Goal: Check status: Check status

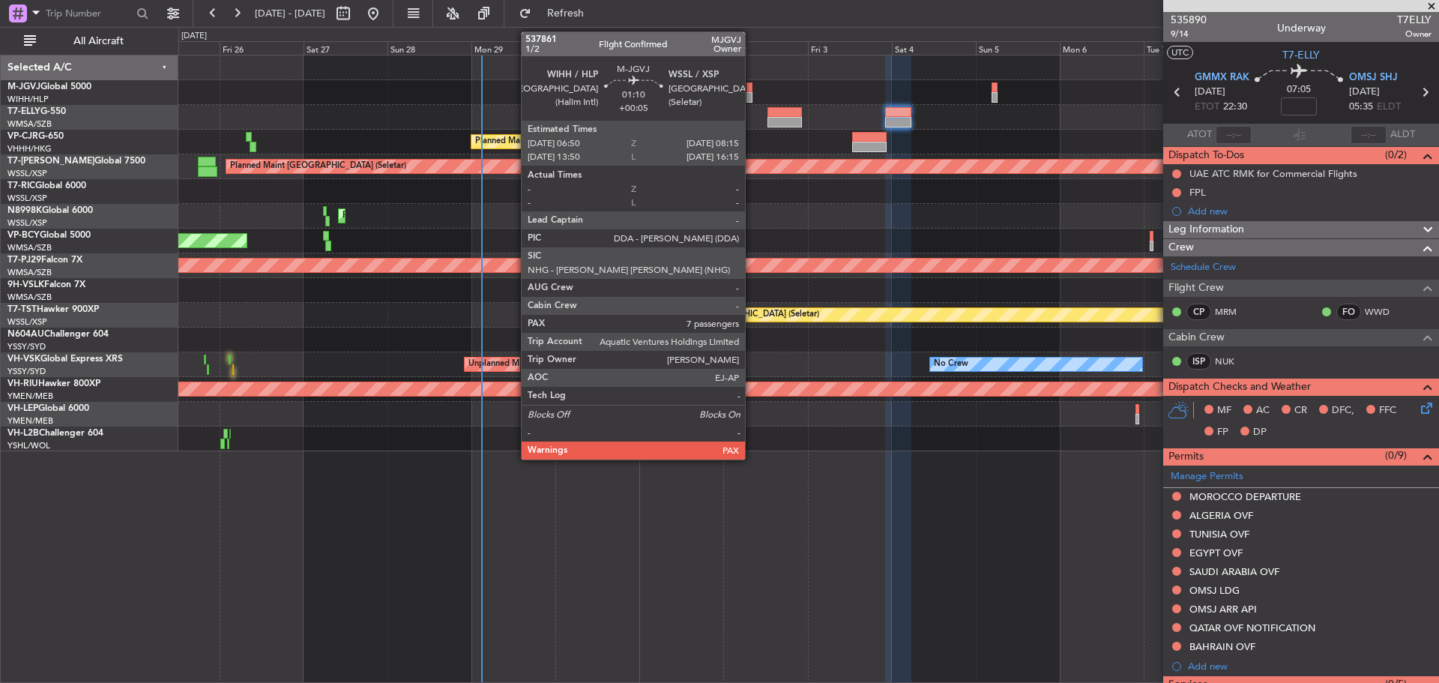
click at [752, 96] on div at bounding box center [749, 97] width 5 height 10
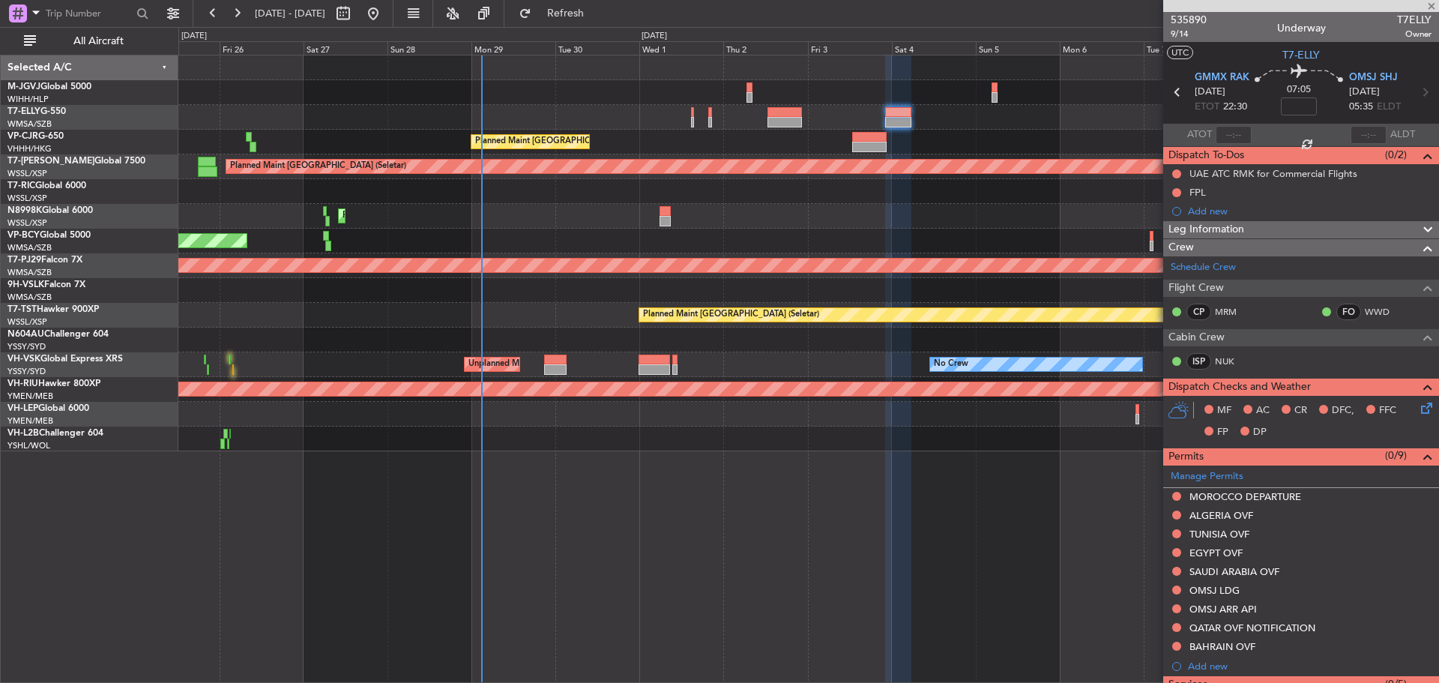
type input "+00:05"
type input "7"
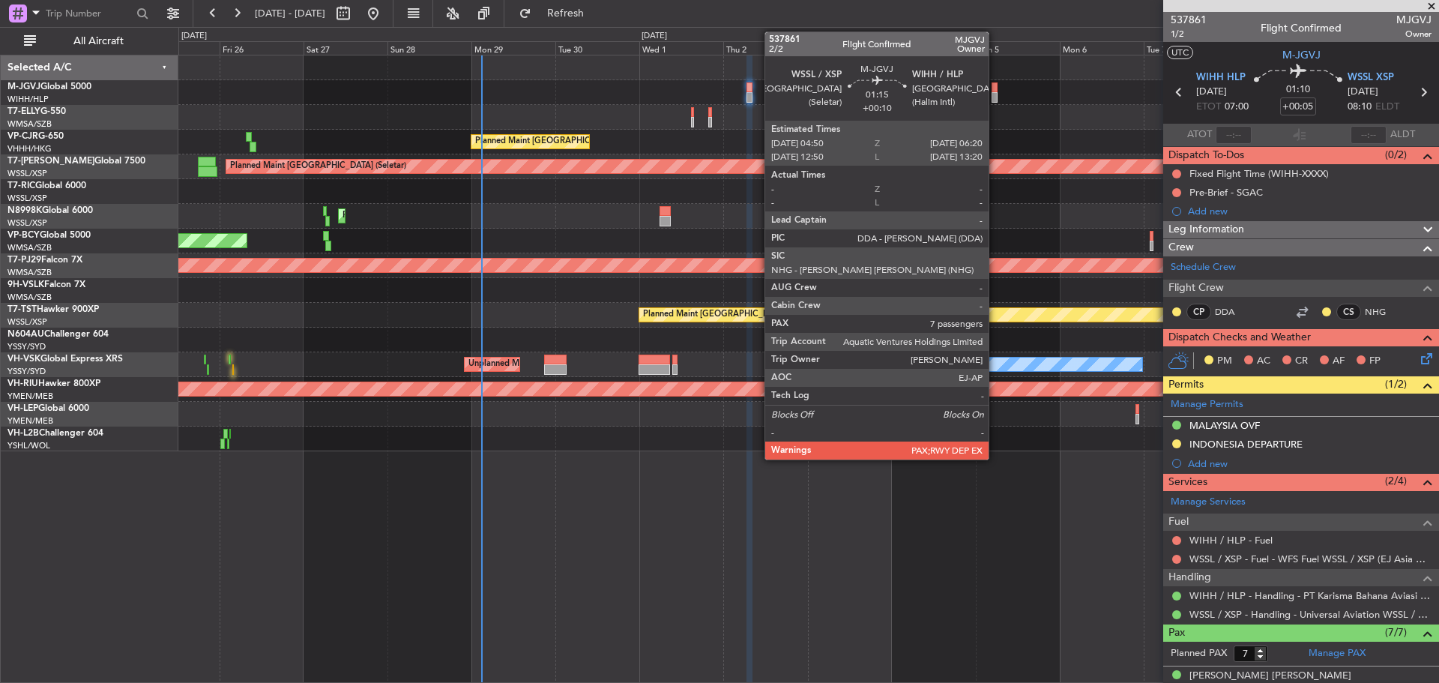
click at [996, 98] on div at bounding box center [995, 97] width 6 height 10
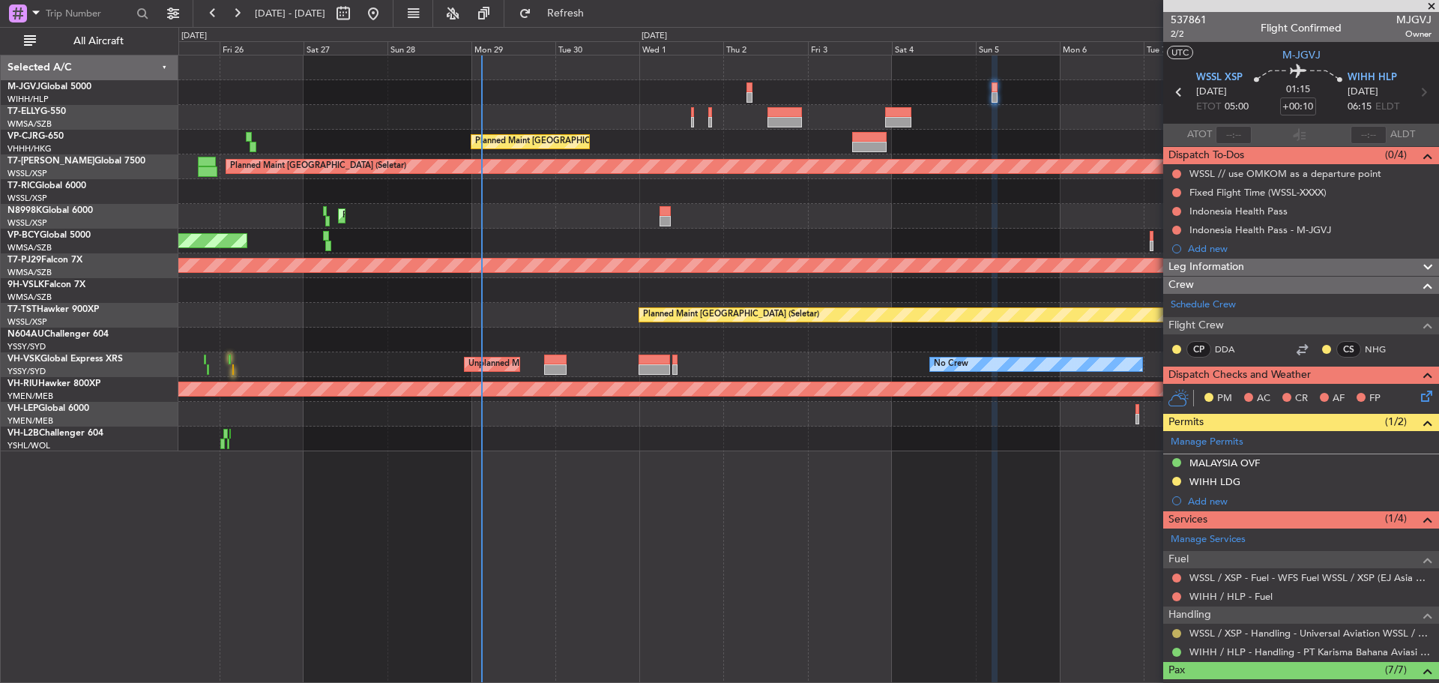
click at [1178, 636] on button at bounding box center [1177, 633] width 9 height 9
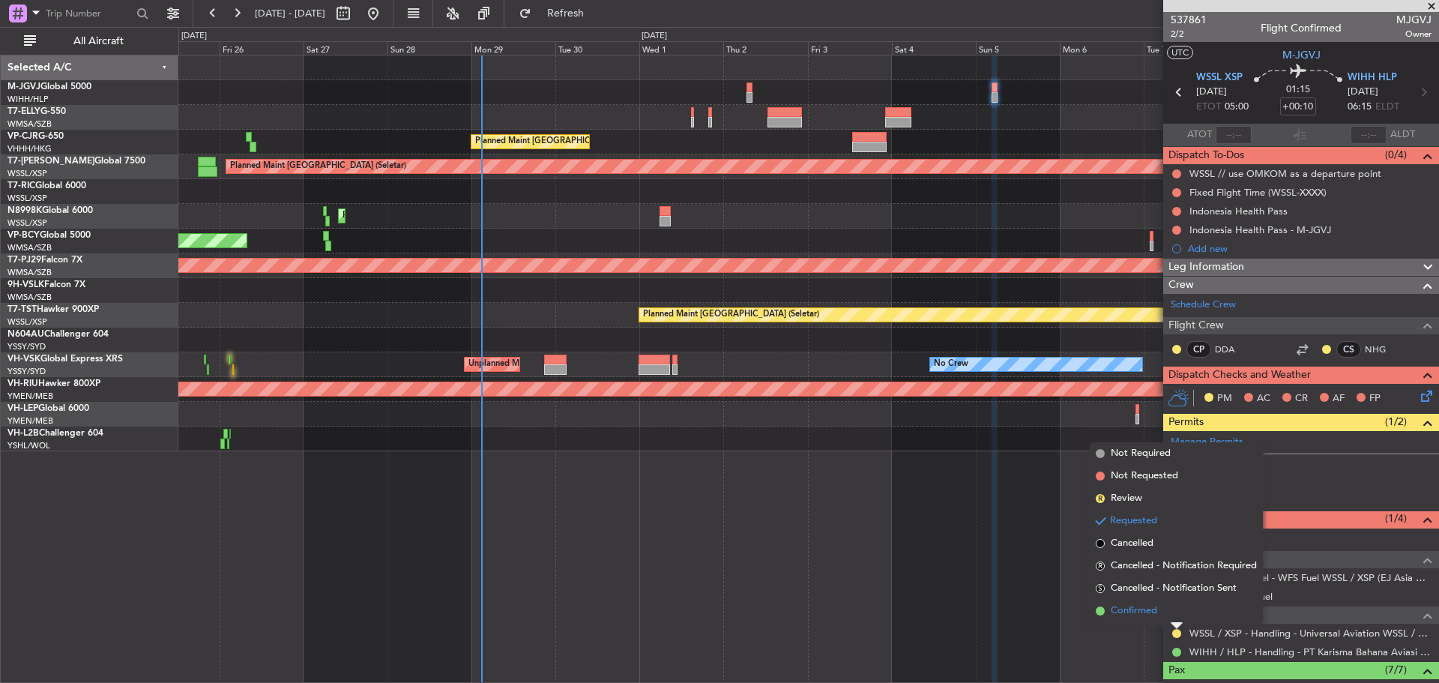
click at [1143, 610] on span "Confirmed" at bounding box center [1134, 610] width 46 height 15
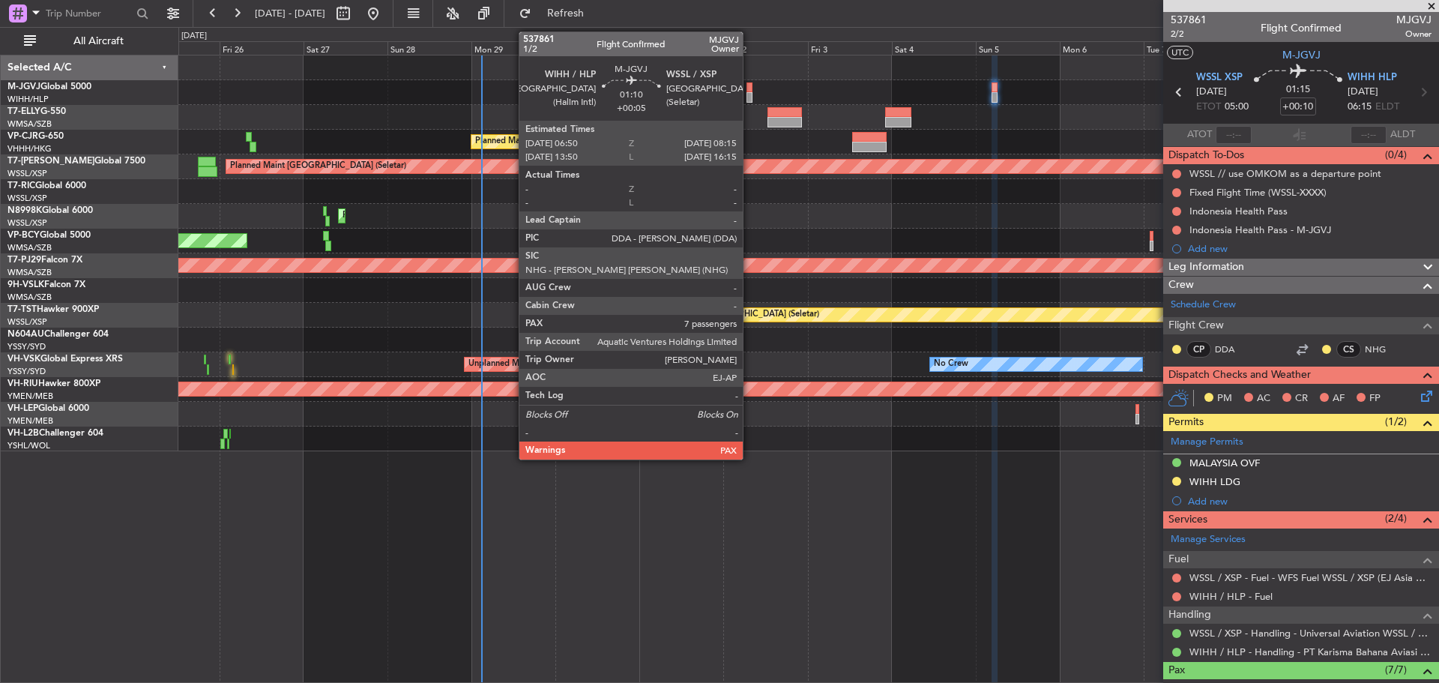
click at [750, 95] on div at bounding box center [749, 97] width 5 height 10
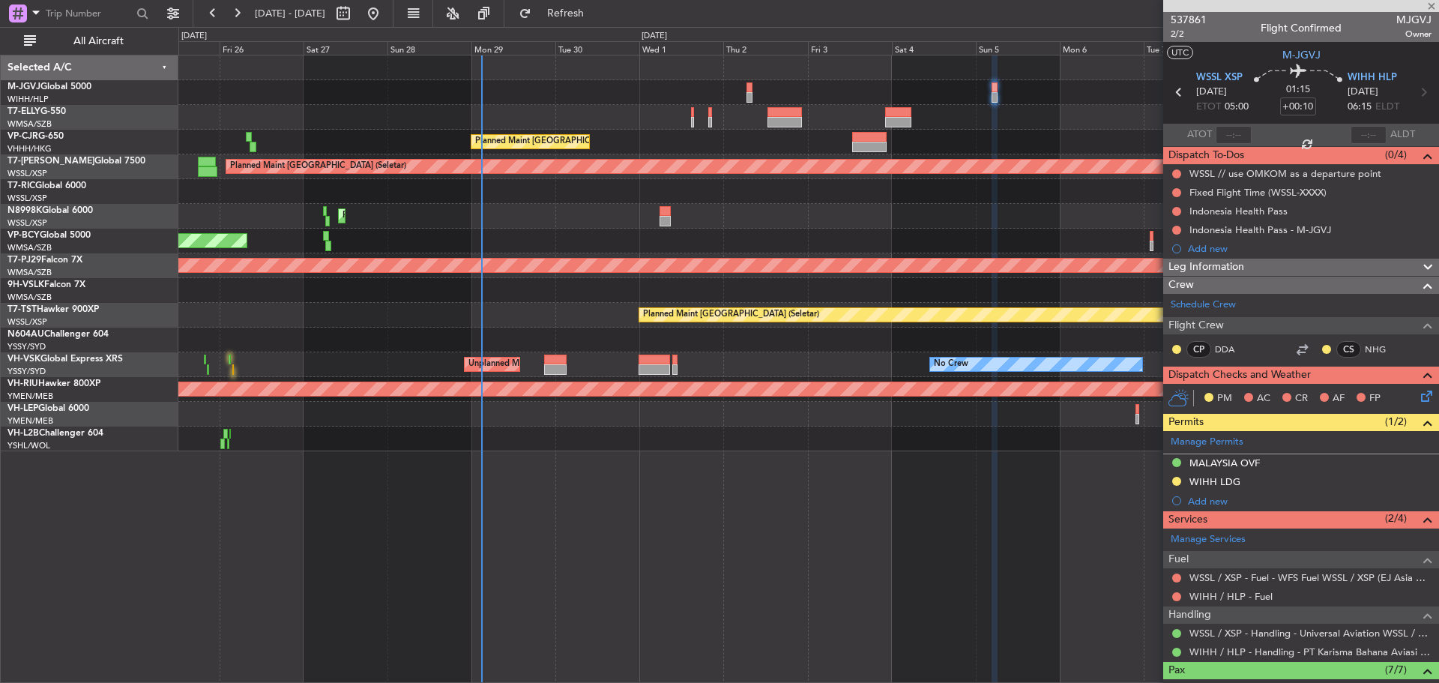
type input "+00:05"
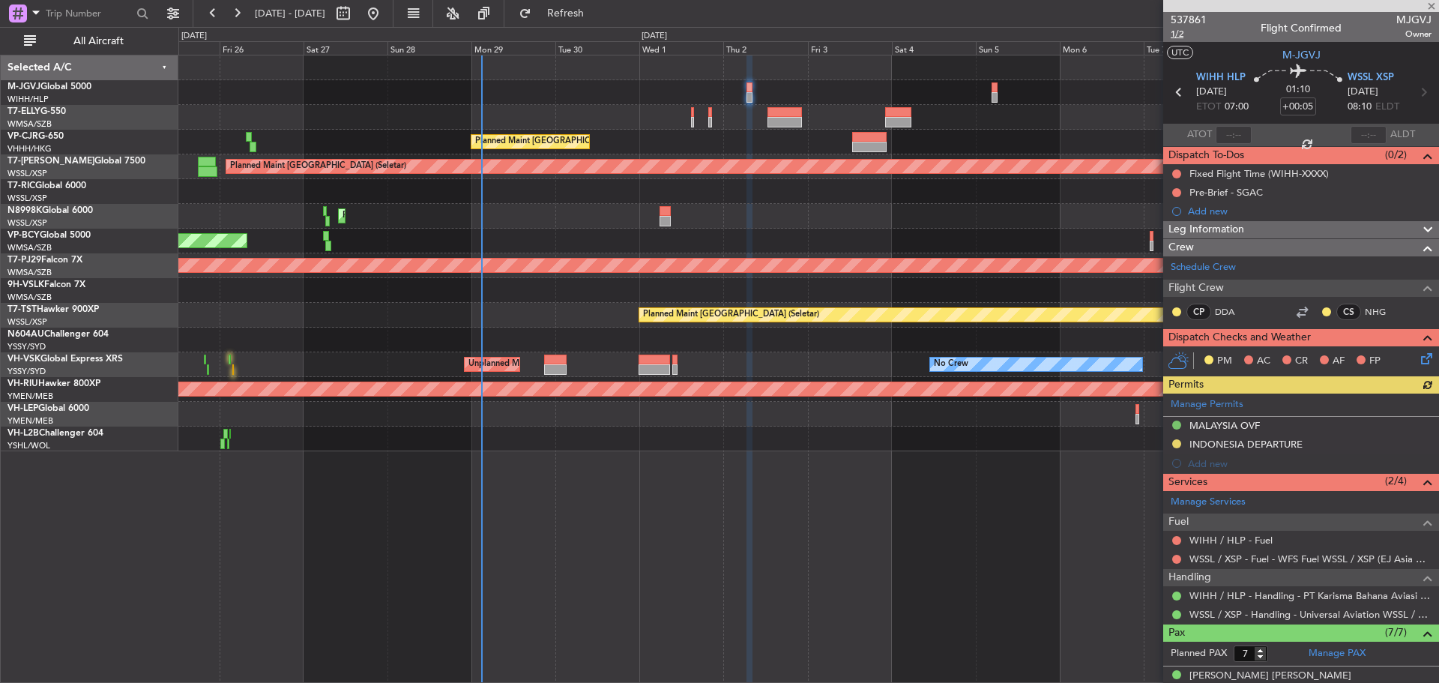
click at [1178, 37] on span "1/2" at bounding box center [1189, 34] width 36 height 13
click at [597, 16] on span "Refresh" at bounding box center [566, 13] width 63 height 10
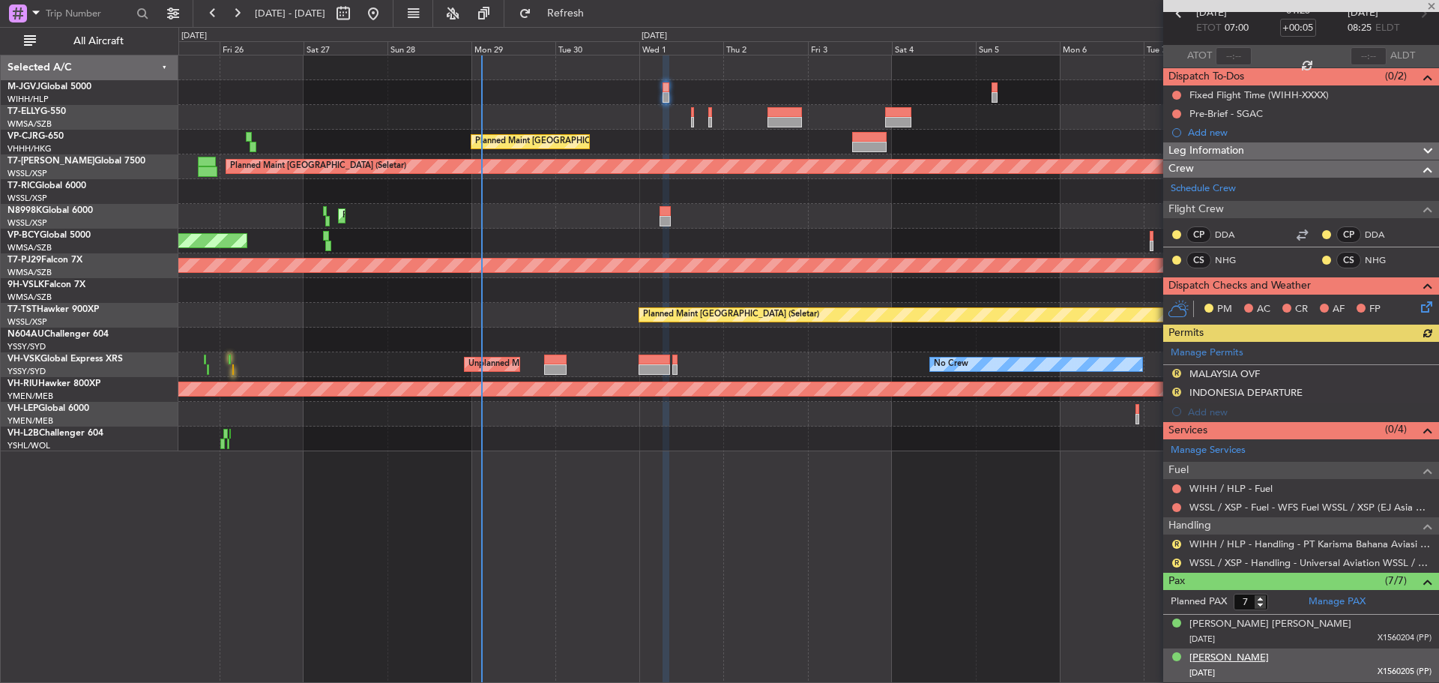
scroll to position [150, 0]
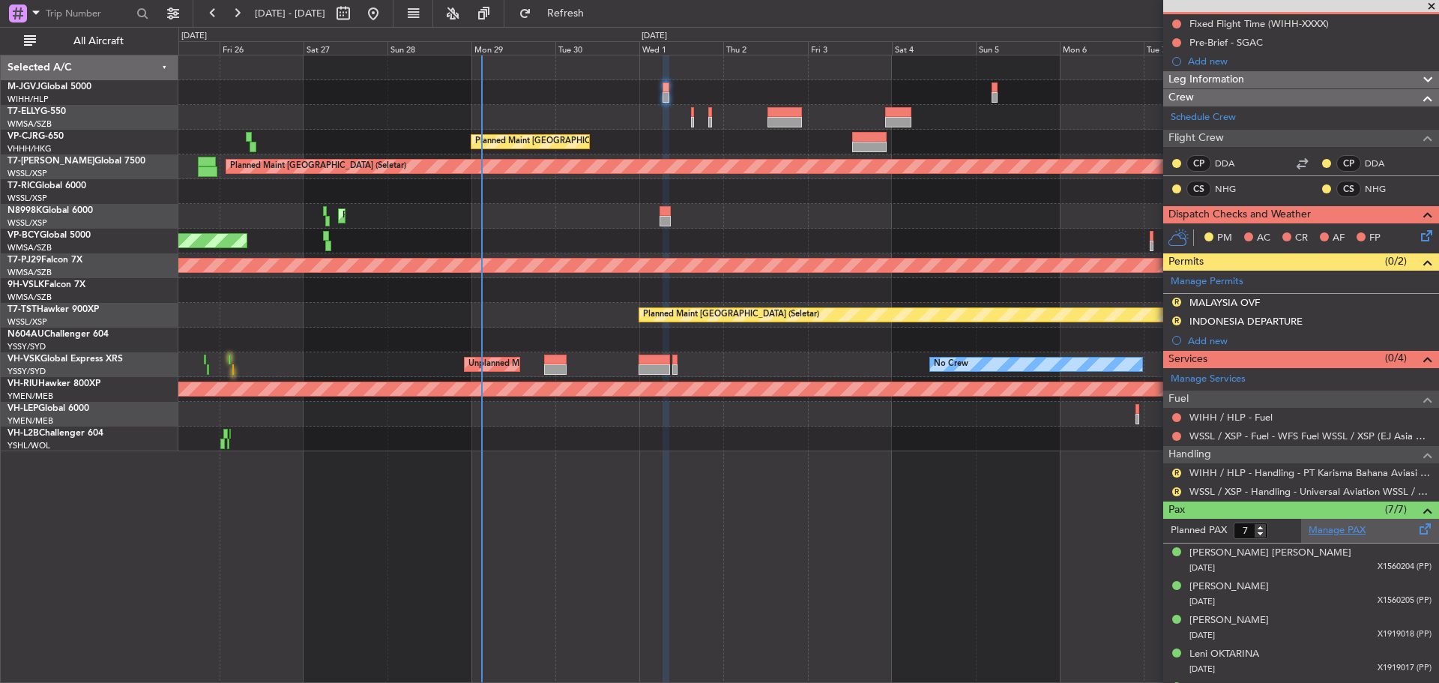
click at [1316, 525] on link "Manage PAX" at bounding box center [1337, 530] width 57 height 15
click at [597, 19] on span "Refresh" at bounding box center [566, 13] width 63 height 10
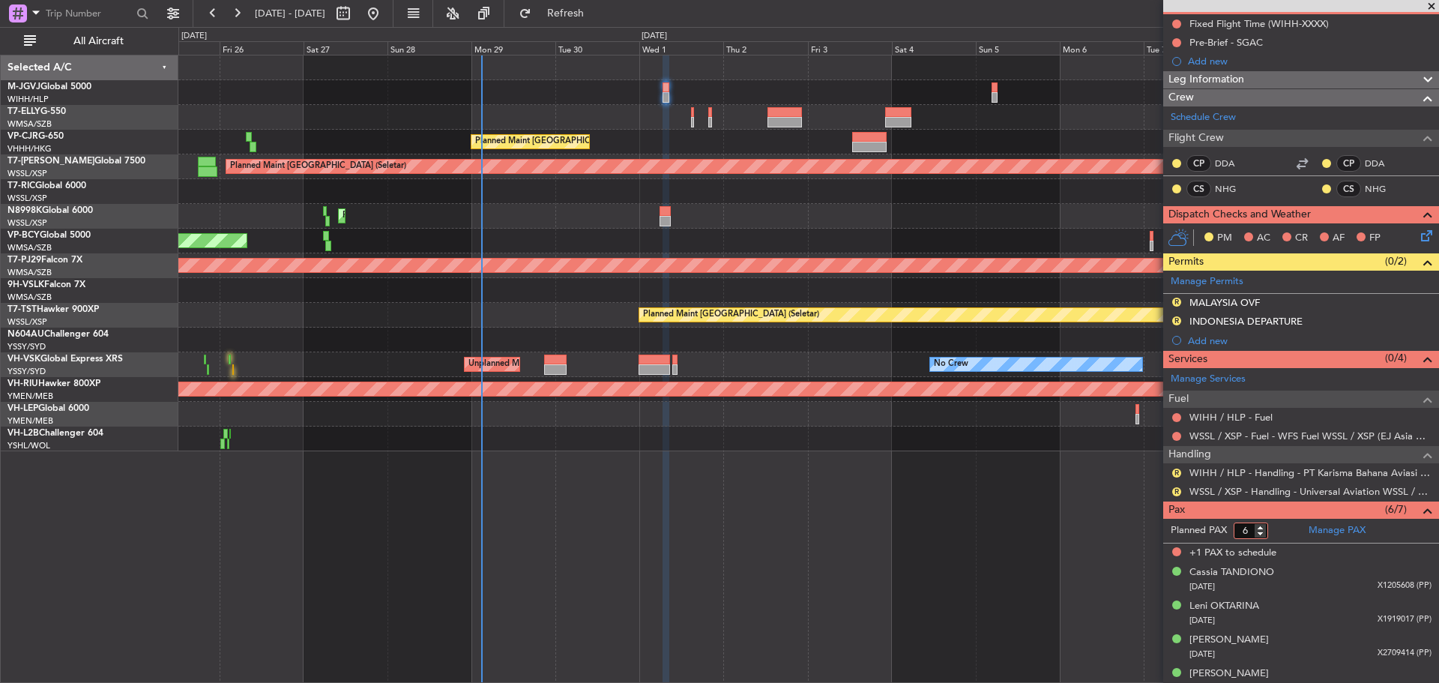
type input "6"
click at [1262, 532] on input "6" at bounding box center [1251, 531] width 34 height 16
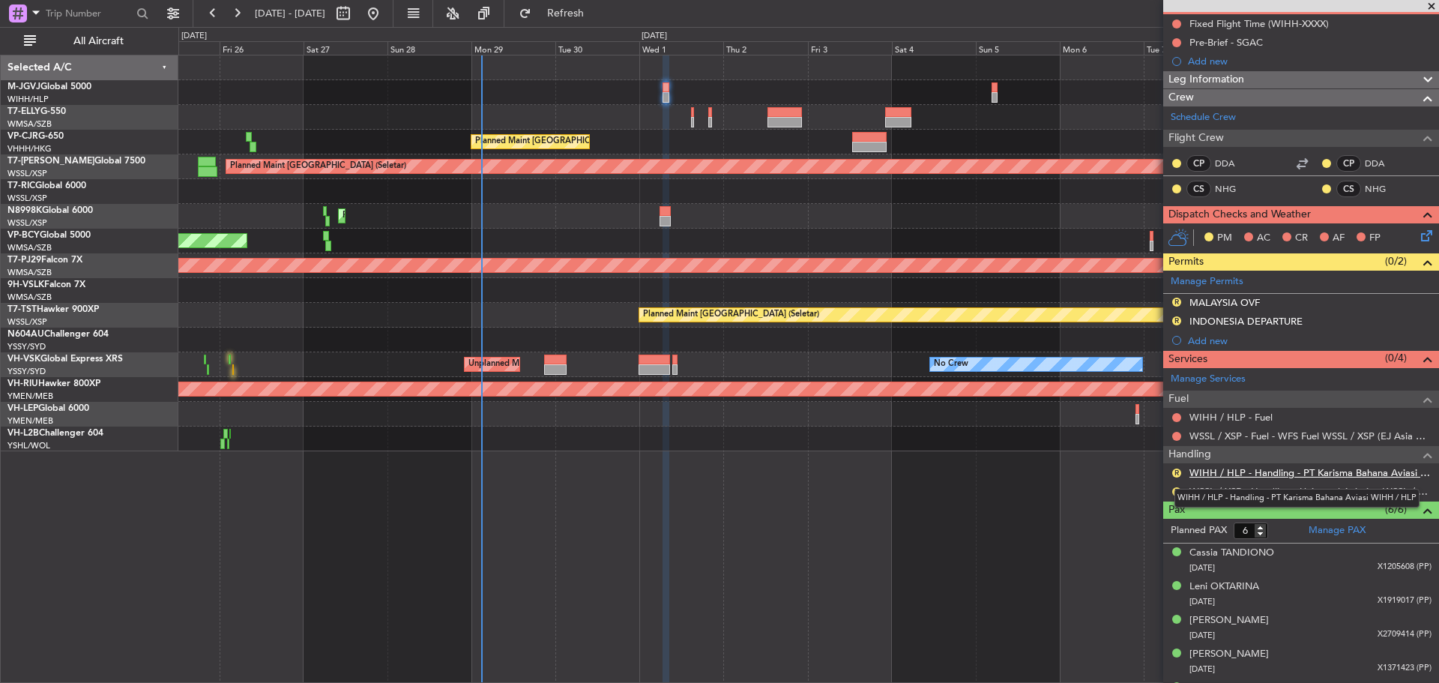
click at [1217, 475] on link "WIHH / HLP - Handling - PT Karisma Bahana Aviasi WIHH / HLP" at bounding box center [1311, 472] width 242 height 13
click at [597, 13] on span "Refresh" at bounding box center [566, 13] width 63 height 10
click at [1177, 492] on button "R" at bounding box center [1177, 491] width 9 height 9
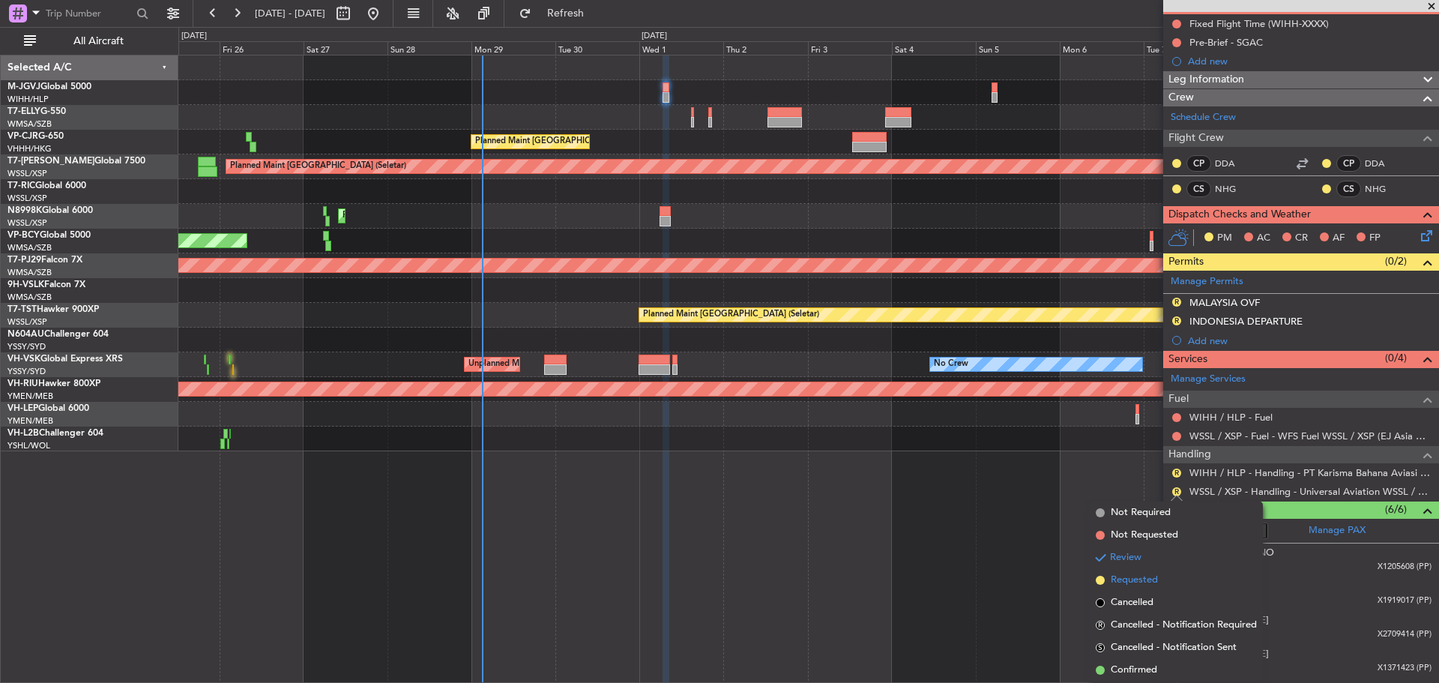
click at [1132, 579] on span "Requested" at bounding box center [1134, 580] width 47 height 15
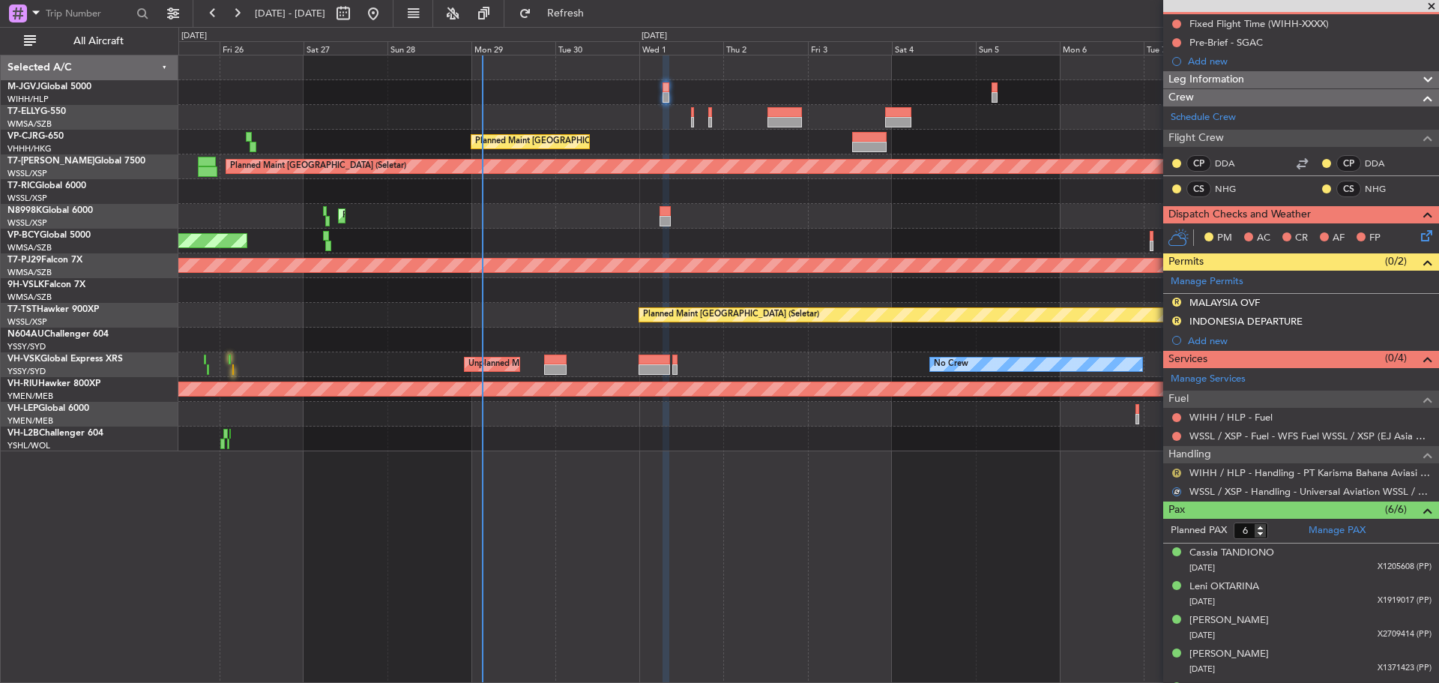
click at [1175, 474] on button "R" at bounding box center [1177, 473] width 9 height 9
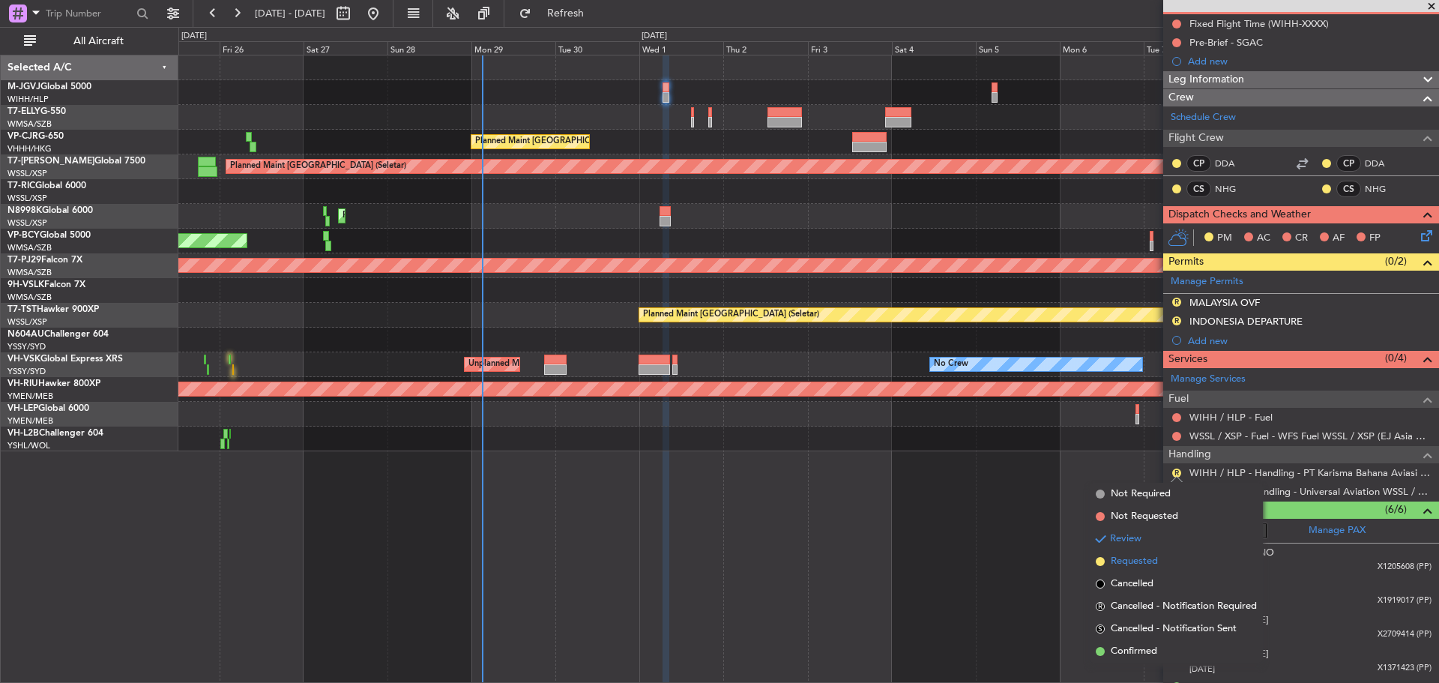
click at [1125, 566] on span "Requested" at bounding box center [1134, 561] width 47 height 15
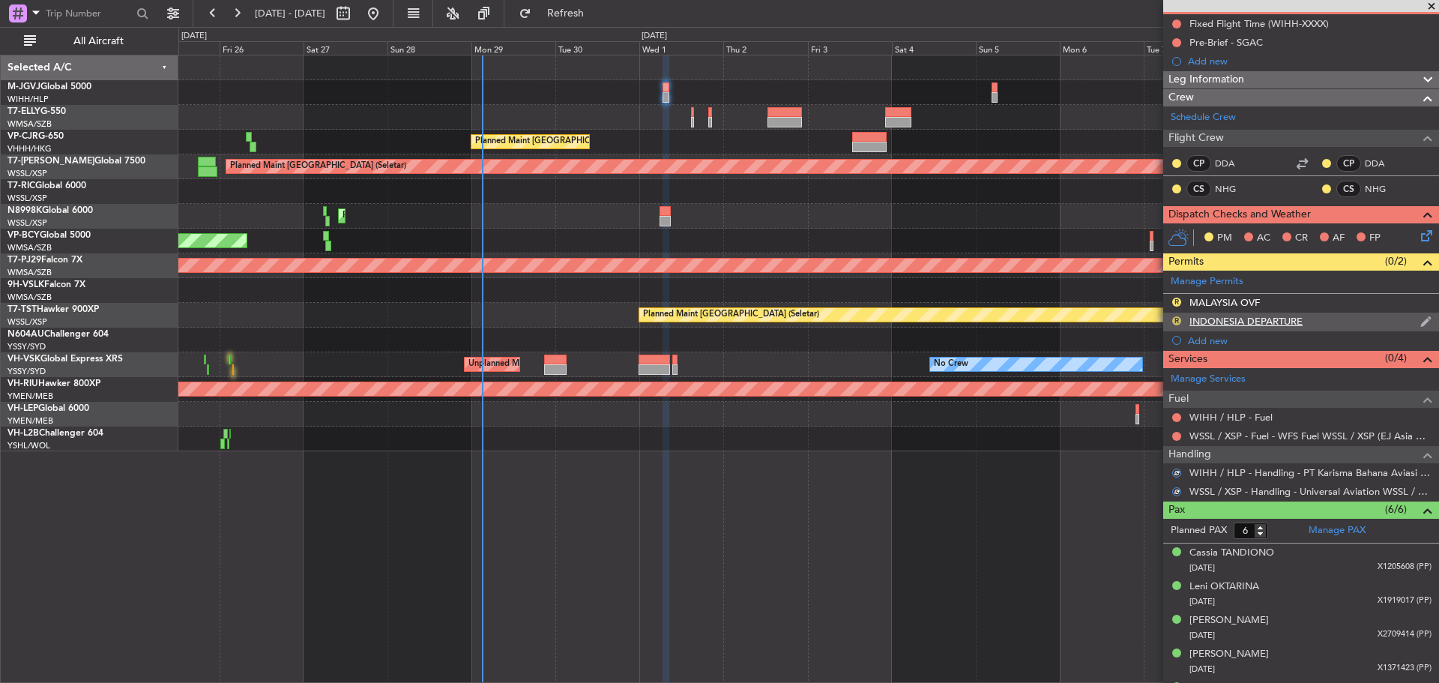
click at [1176, 319] on button "R" at bounding box center [1177, 320] width 9 height 9
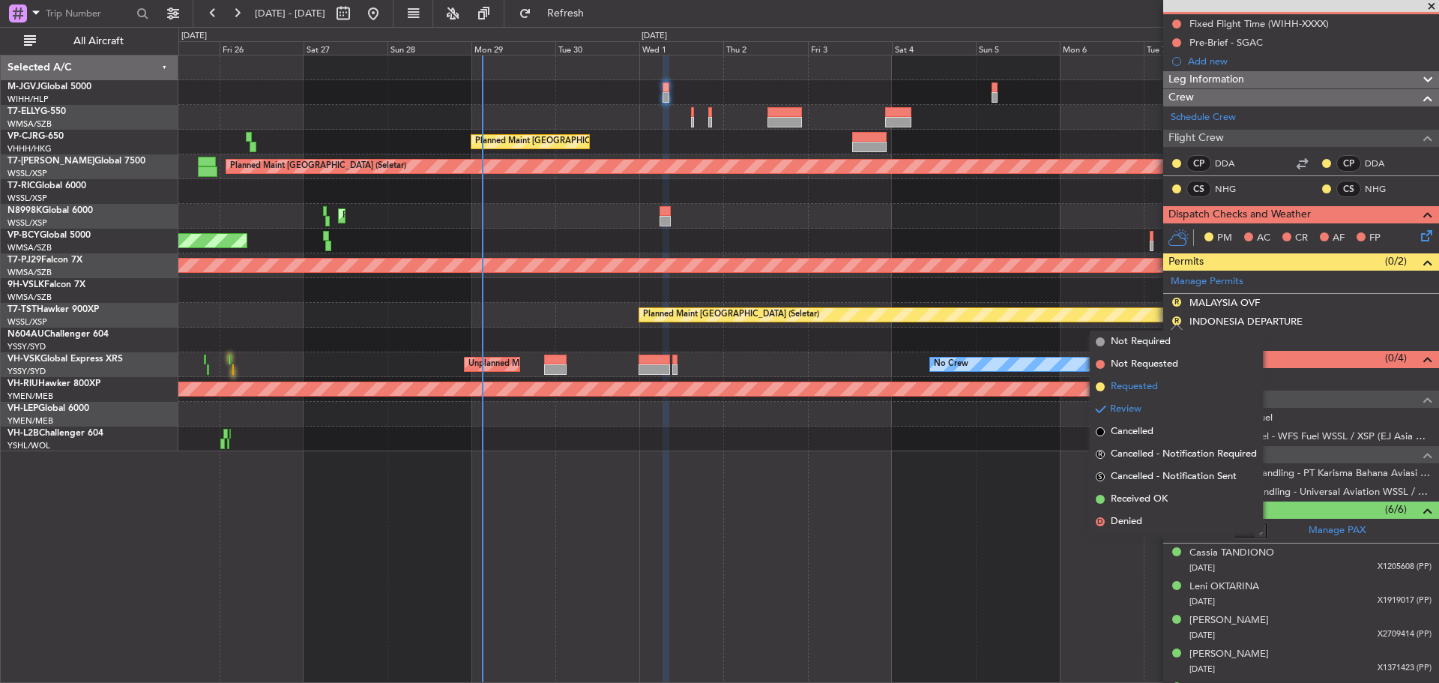
click at [1139, 387] on span "Requested" at bounding box center [1134, 386] width 47 height 15
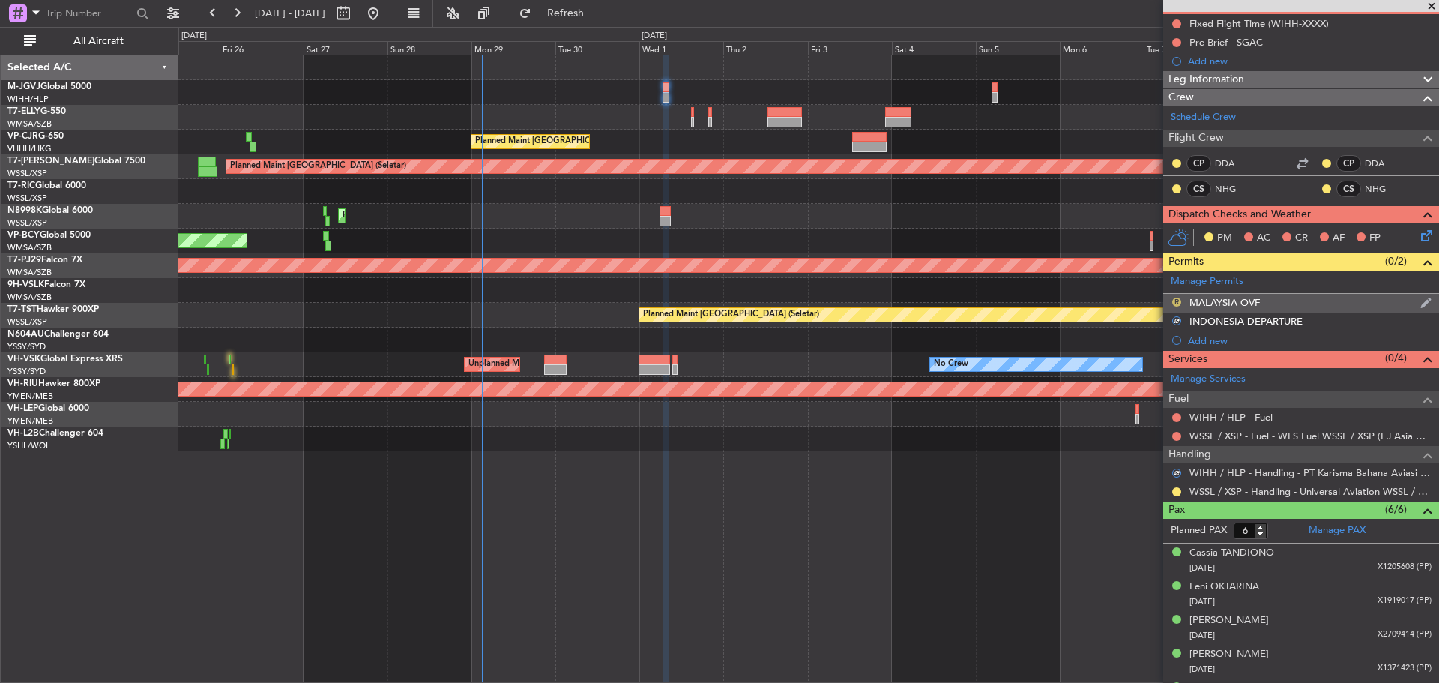
click at [1173, 302] on button "R" at bounding box center [1177, 302] width 9 height 9
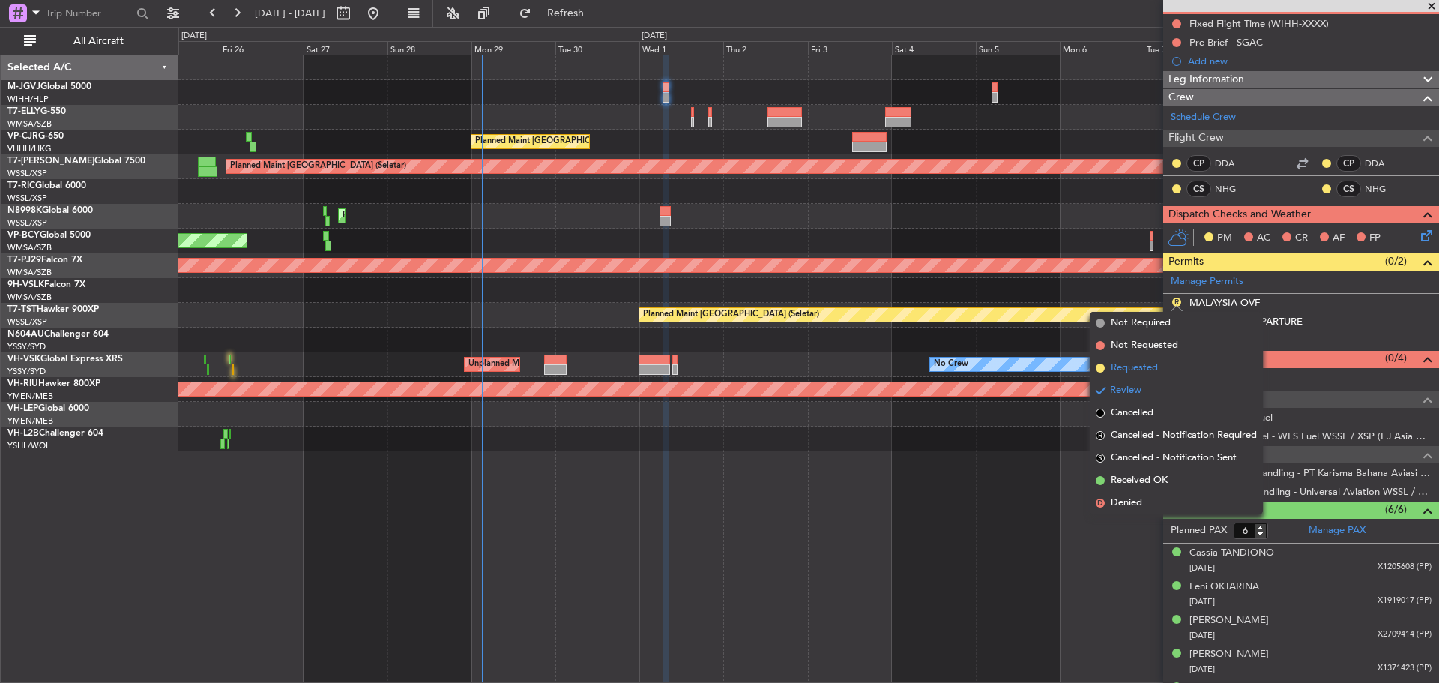
click at [1158, 362] on span "Requested" at bounding box center [1134, 368] width 47 height 15
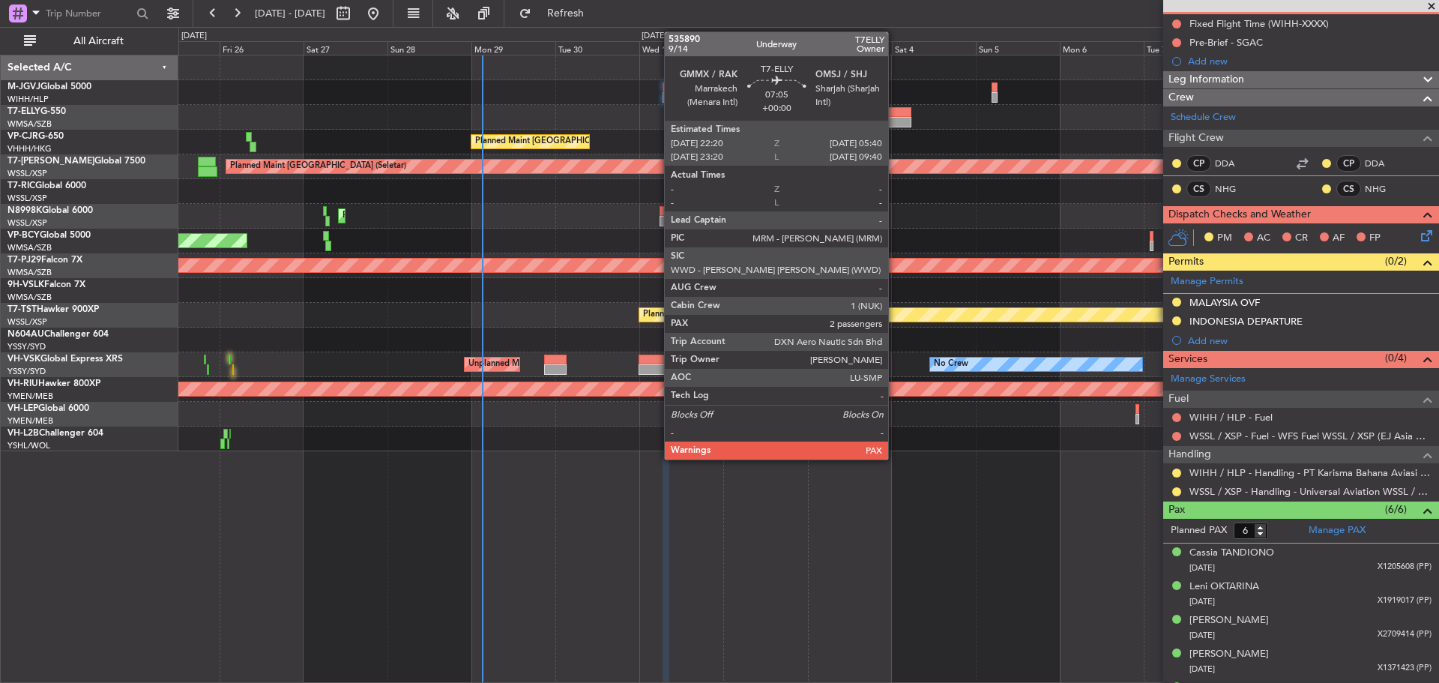
click at [895, 112] on div at bounding box center [898, 112] width 26 height 10
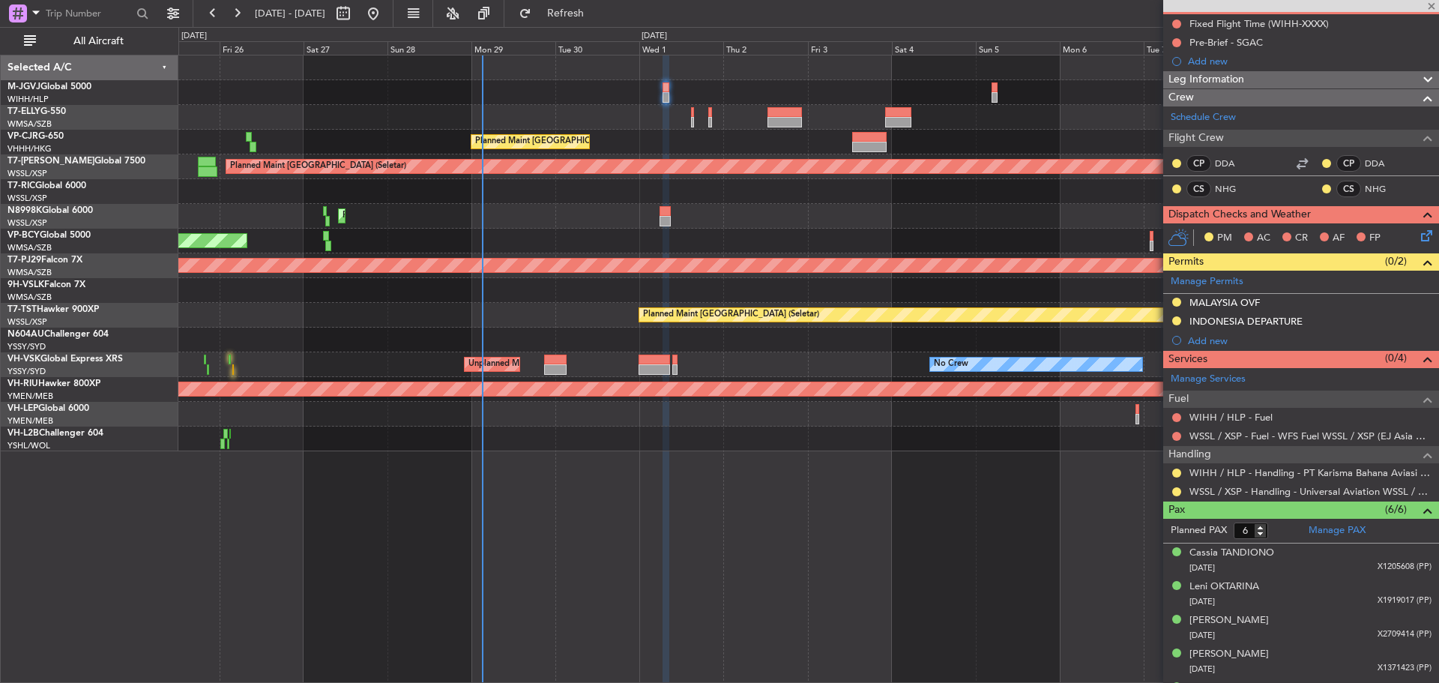
type input "2"
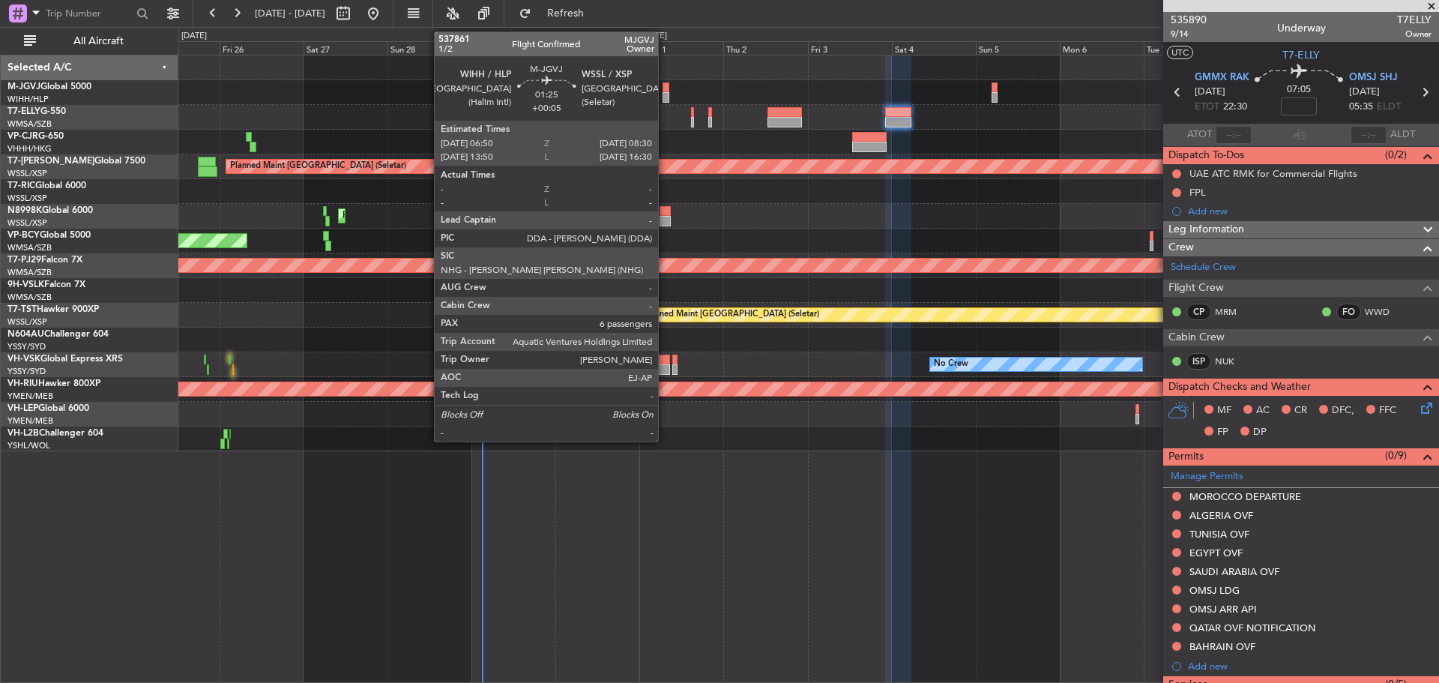
click at [665, 88] on div at bounding box center [666, 87] width 6 height 10
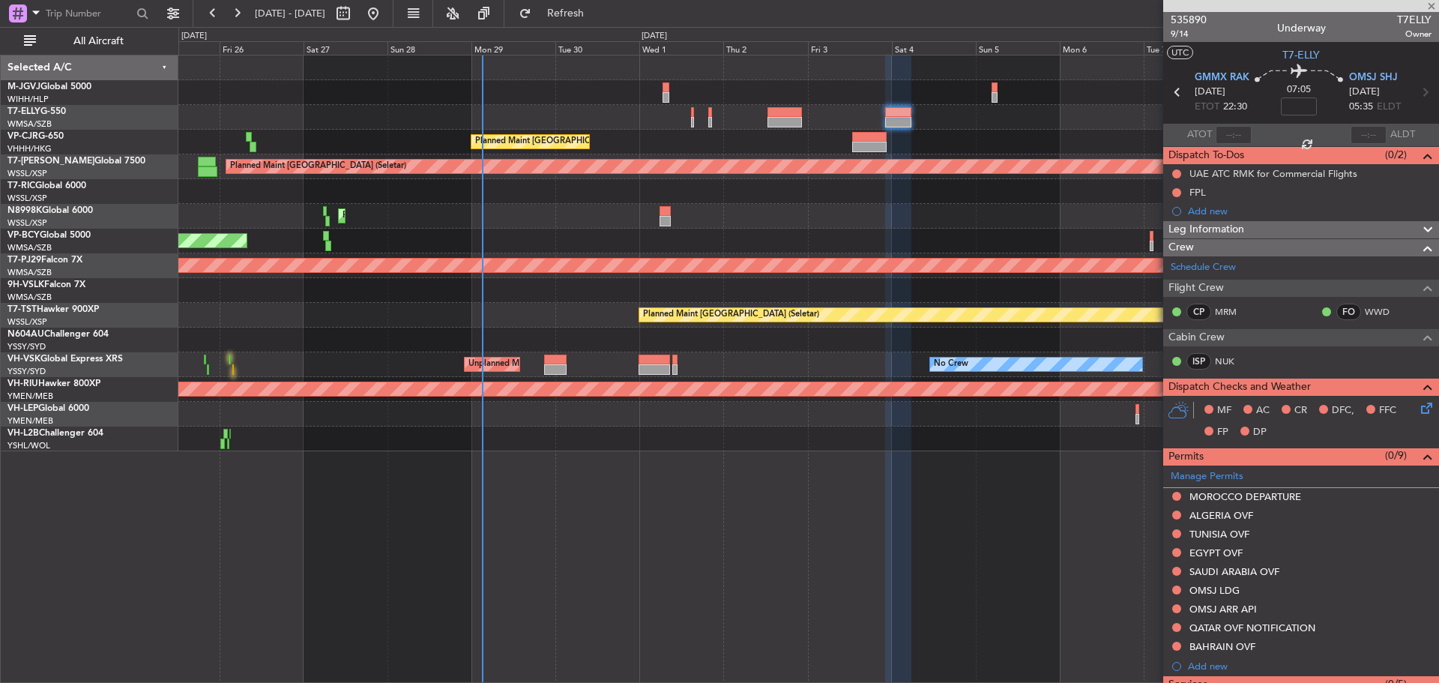
type input "+00:05"
type input "6"
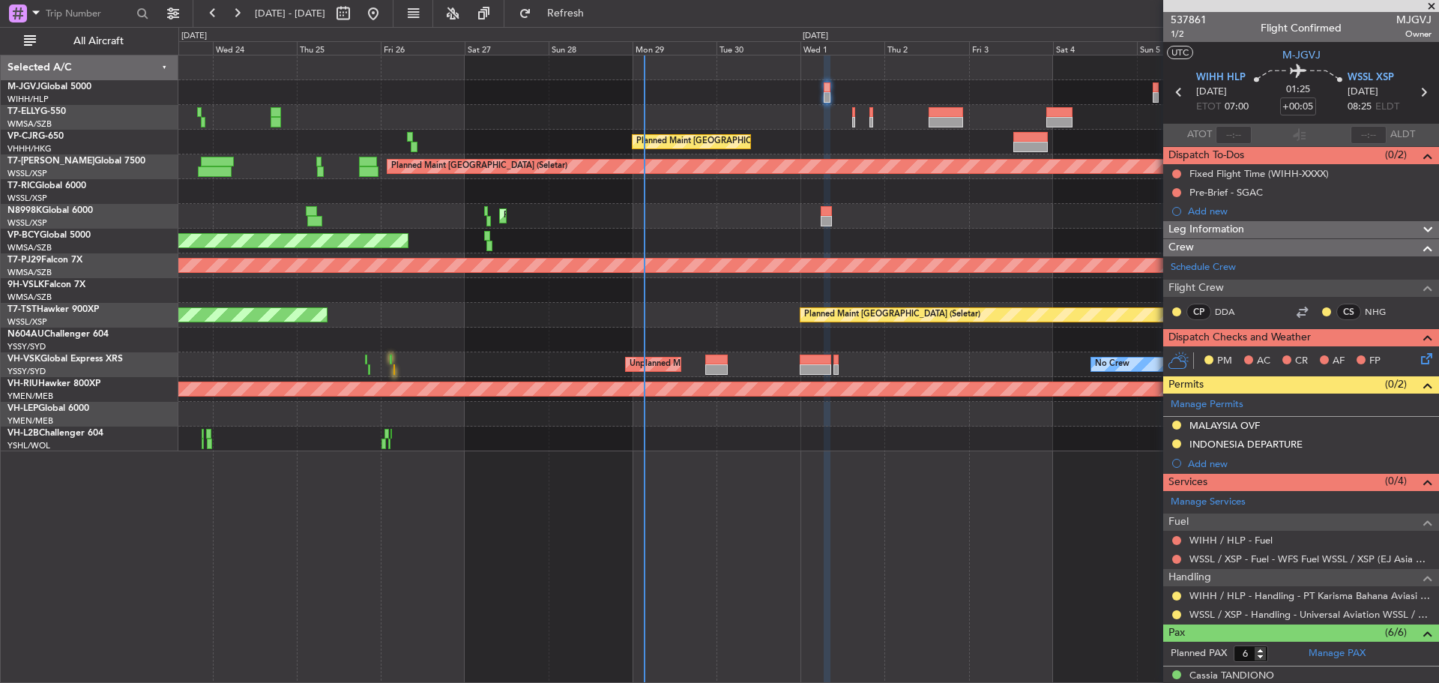
click at [864, 145] on div "Planned Maint [GEOGRAPHIC_DATA] ([GEOGRAPHIC_DATA] Intl)" at bounding box center [808, 142] width 1260 height 25
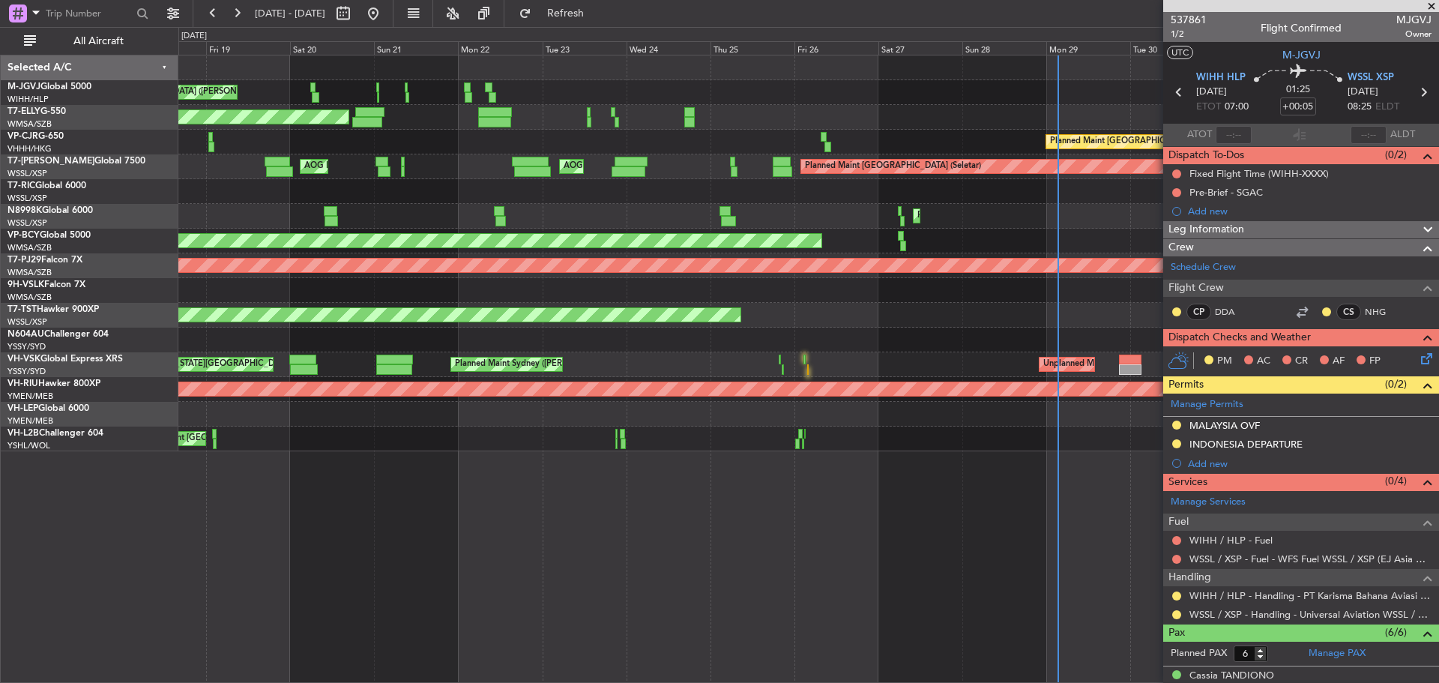
click at [1014, 134] on div "Planned Maint [GEOGRAPHIC_DATA] ([GEOGRAPHIC_DATA] Intl) Planned Maint [GEOGRAP…" at bounding box center [808, 142] width 1260 height 25
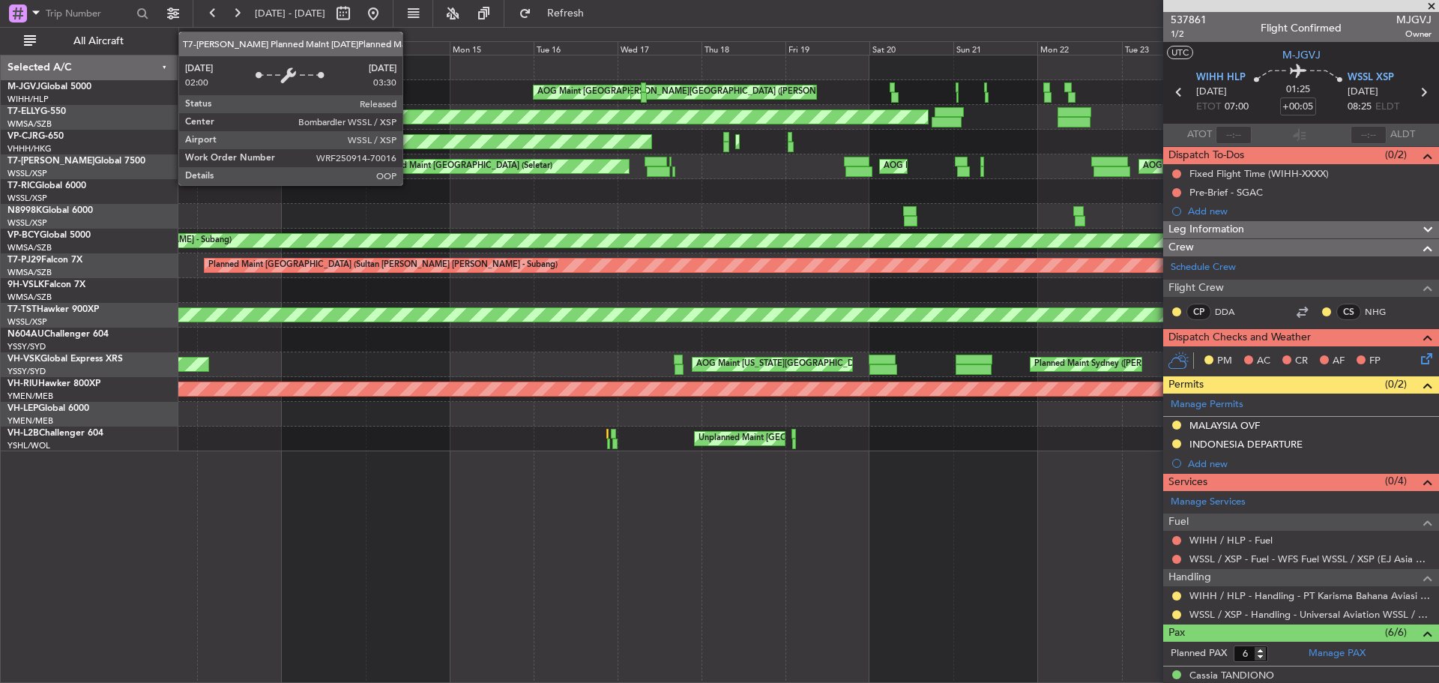
click at [553, 163] on div "Planned Maint [GEOGRAPHIC_DATA] (Seletar)" at bounding box center [464, 166] width 176 height 22
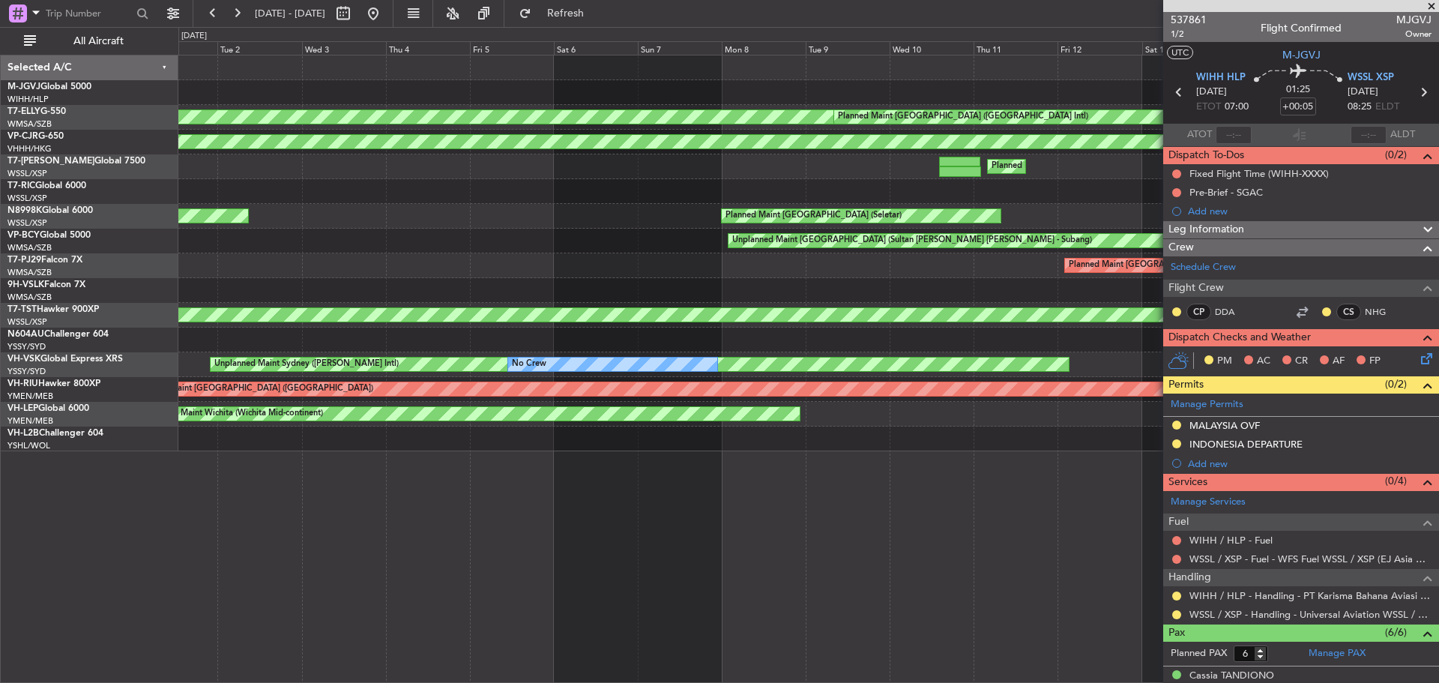
click at [865, 166] on div "AOG Maint [GEOGRAPHIC_DATA] (Halim Intl) [PERSON_NAME] Jakarta (Halim Intl) [PE…" at bounding box center [808, 253] width 1260 height 396
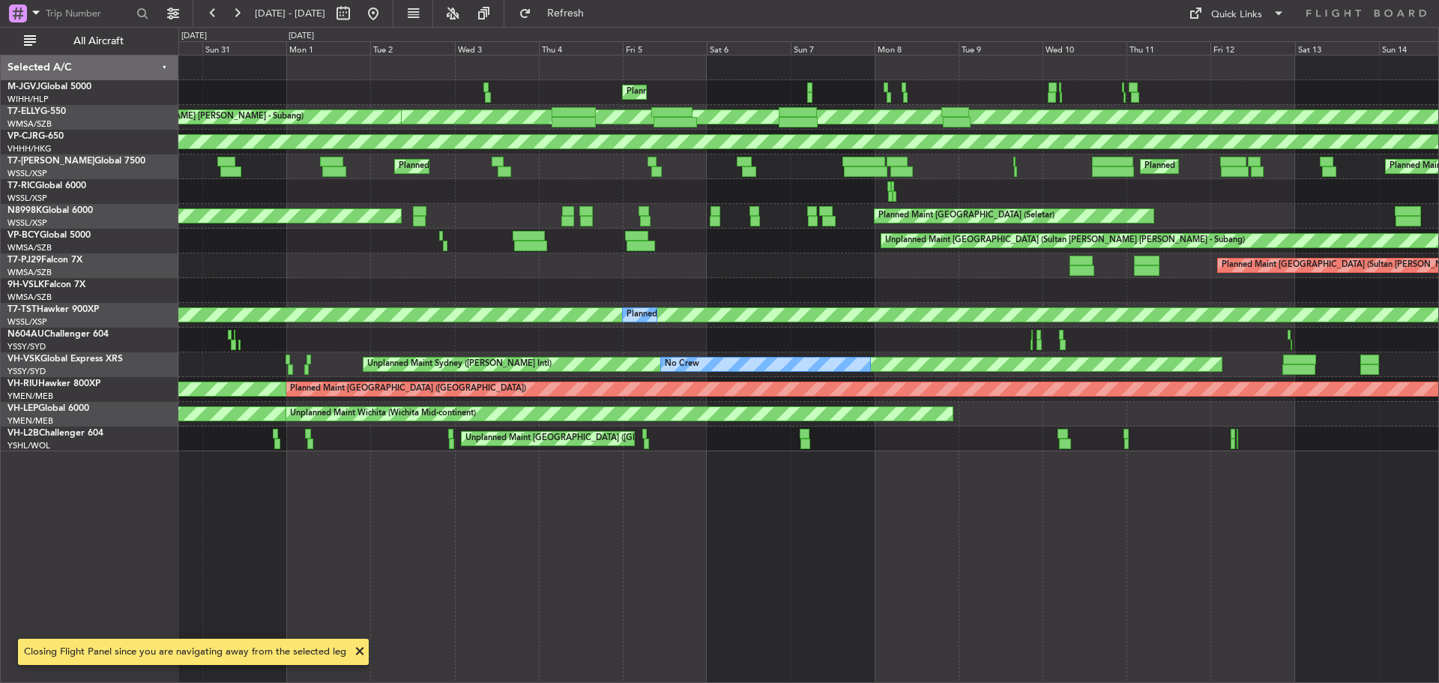
click at [621, 179] on div "Planned Maint [GEOGRAPHIC_DATA] (Seletar) AOG Maint [GEOGRAPHIC_DATA] (Halim In…" at bounding box center [808, 253] width 1260 height 396
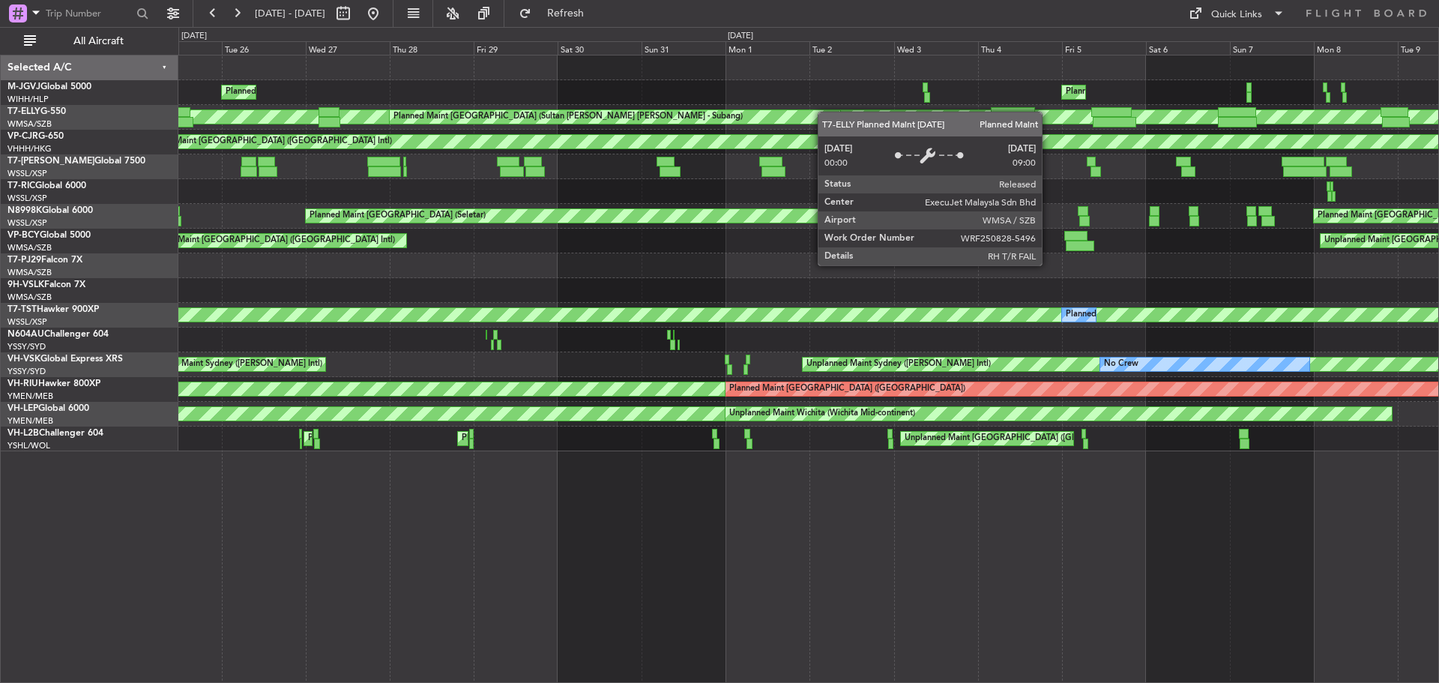
click at [840, 112] on div "Planned Maint [GEOGRAPHIC_DATA] (Sultan [PERSON_NAME] [PERSON_NAME] - Subang)" at bounding box center [615, 116] width 451 height 13
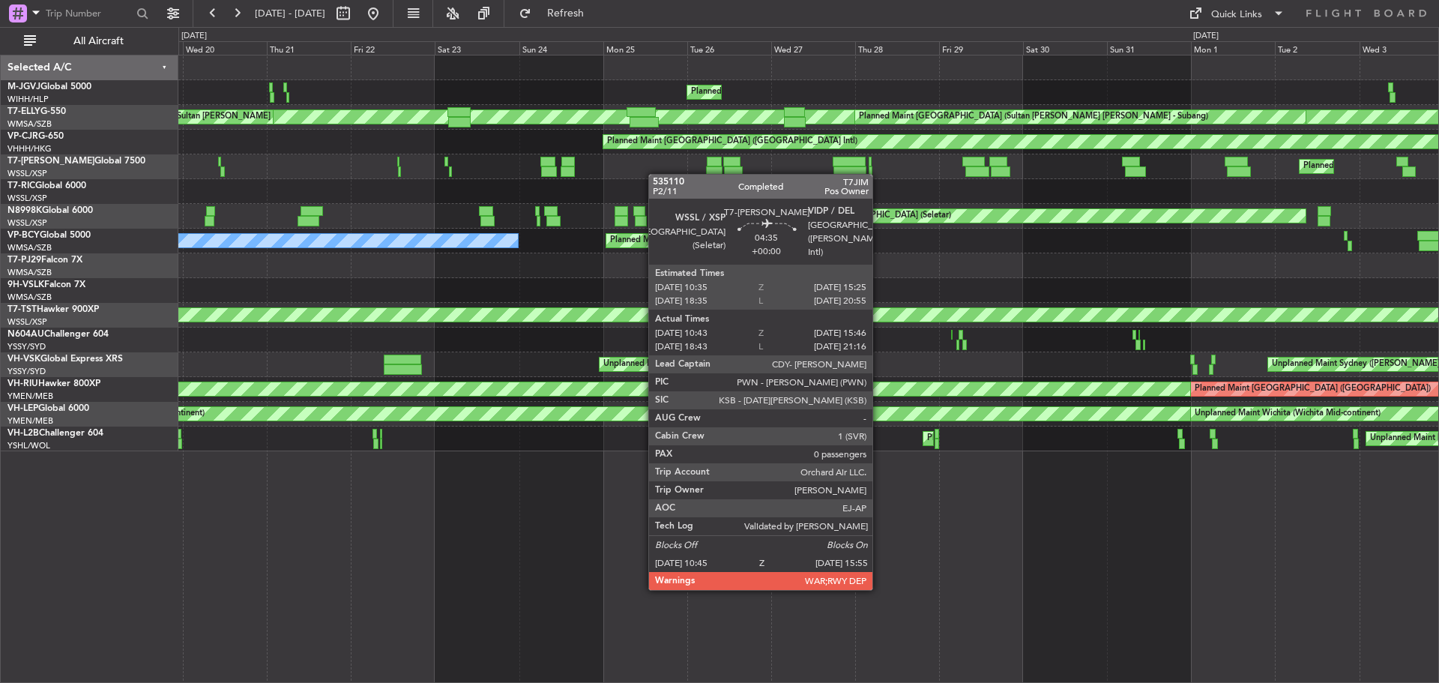
click at [732, 173] on div "Planned Maint Dubai (Al Maktoum Intl) Planned Maint [GEOGRAPHIC_DATA] (Seletar)" at bounding box center [808, 166] width 1260 height 25
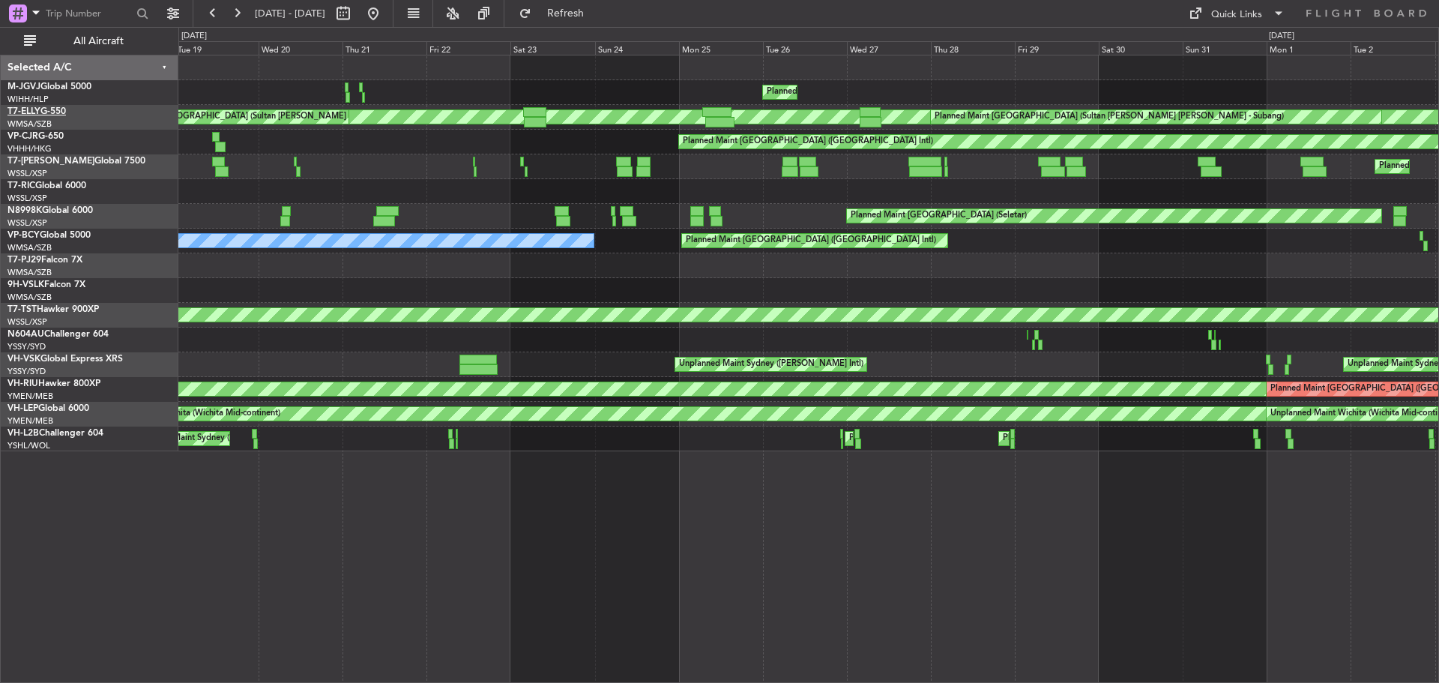
click at [54, 116] on link "T7-ELLY G-550" at bounding box center [36, 111] width 58 height 9
click at [385, 17] on button at bounding box center [373, 13] width 24 height 24
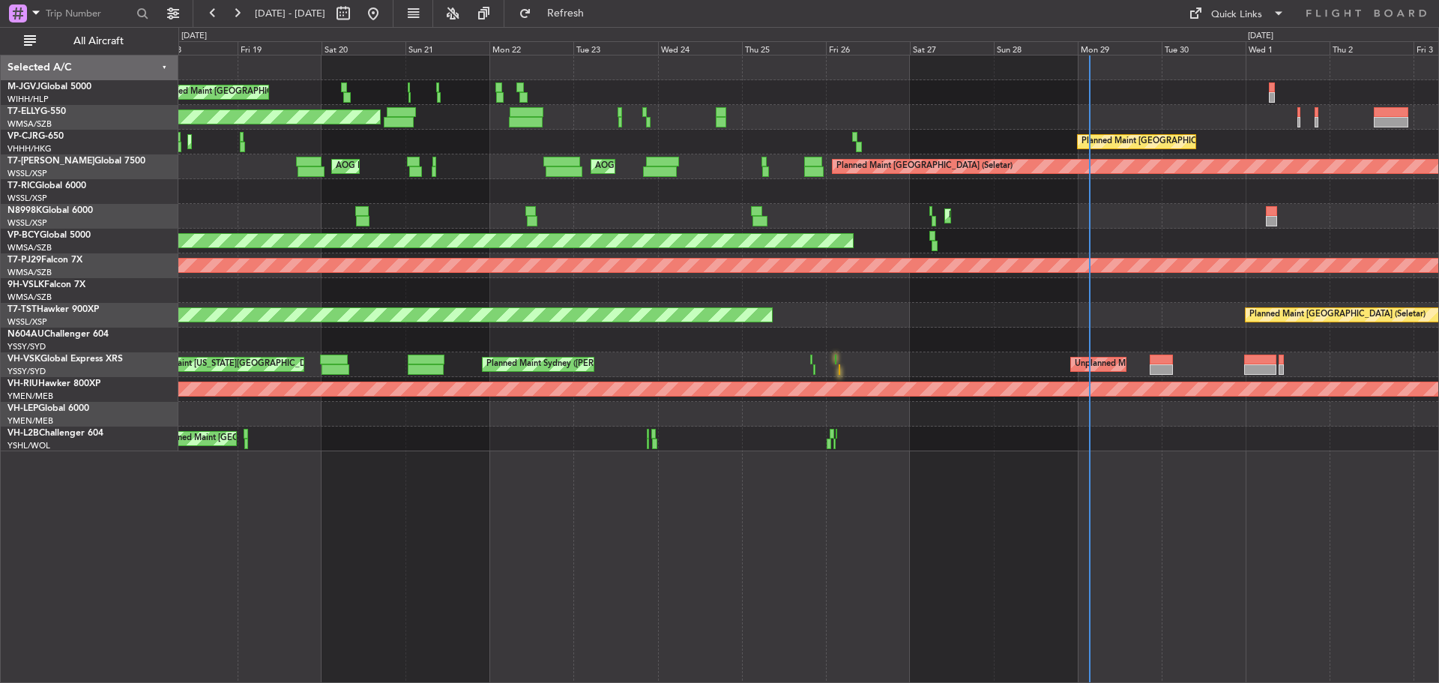
click at [1040, 142] on div "Planned Maint [GEOGRAPHIC_DATA] ([GEOGRAPHIC_DATA] Intl) Planned Maint [GEOGRAP…" at bounding box center [808, 142] width 1260 height 25
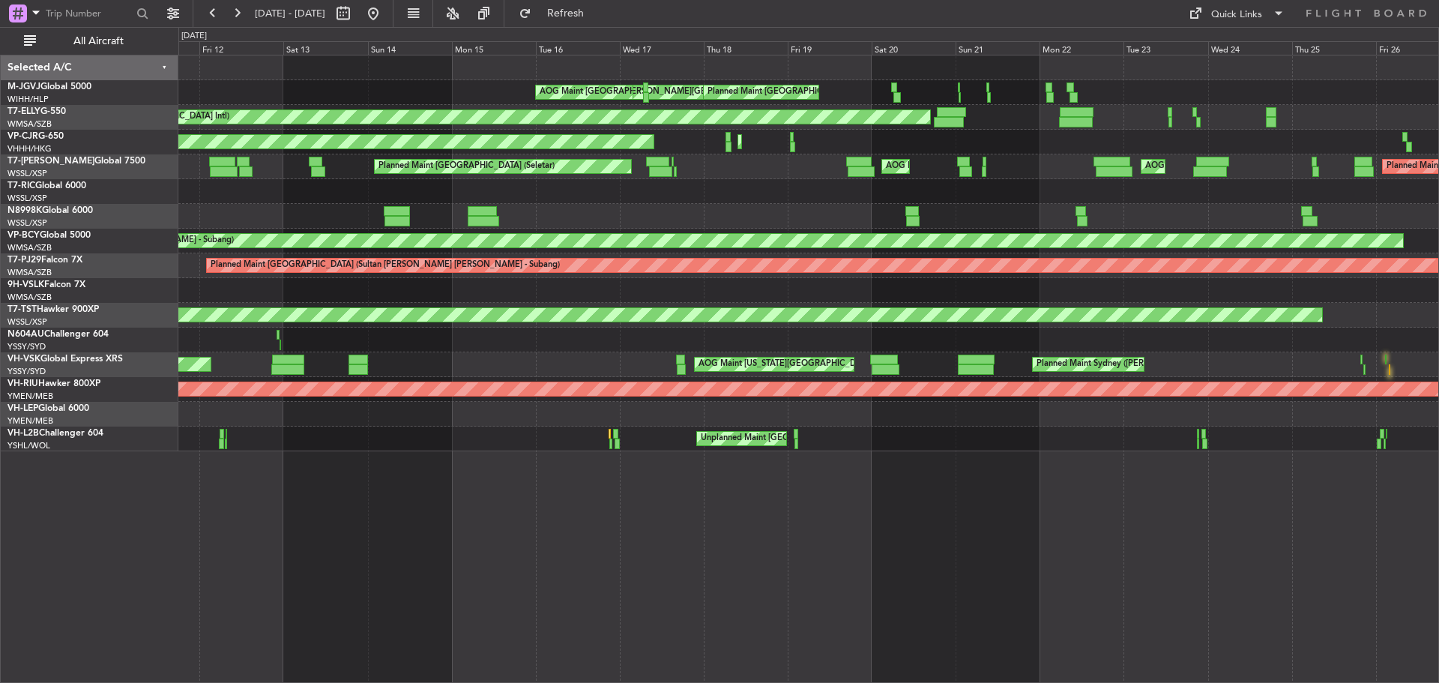
click at [960, 137] on div "Planned Maint [GEOGRAPHIC_DATA] ([GEOGRAPHIC_DATA] Intl) Planned Maint [GEOGRAP…" at bounding box center [808, 142] width 1260 height 25
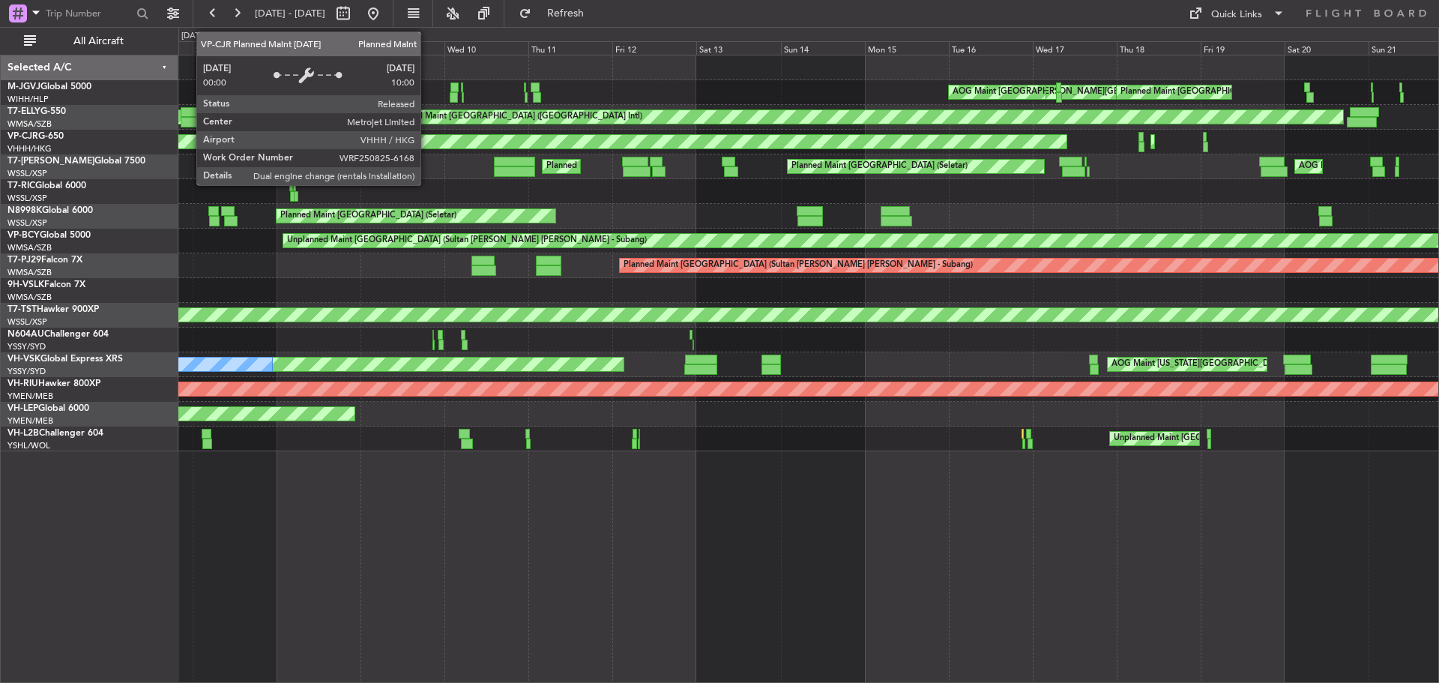
click at [886, 147] on div "Planned Maint [GEOGRAPHIC_DATA] ([GEOGRAPHIC_DATA] Intl)" at bounding box center [84, 141] width 1969 height 15
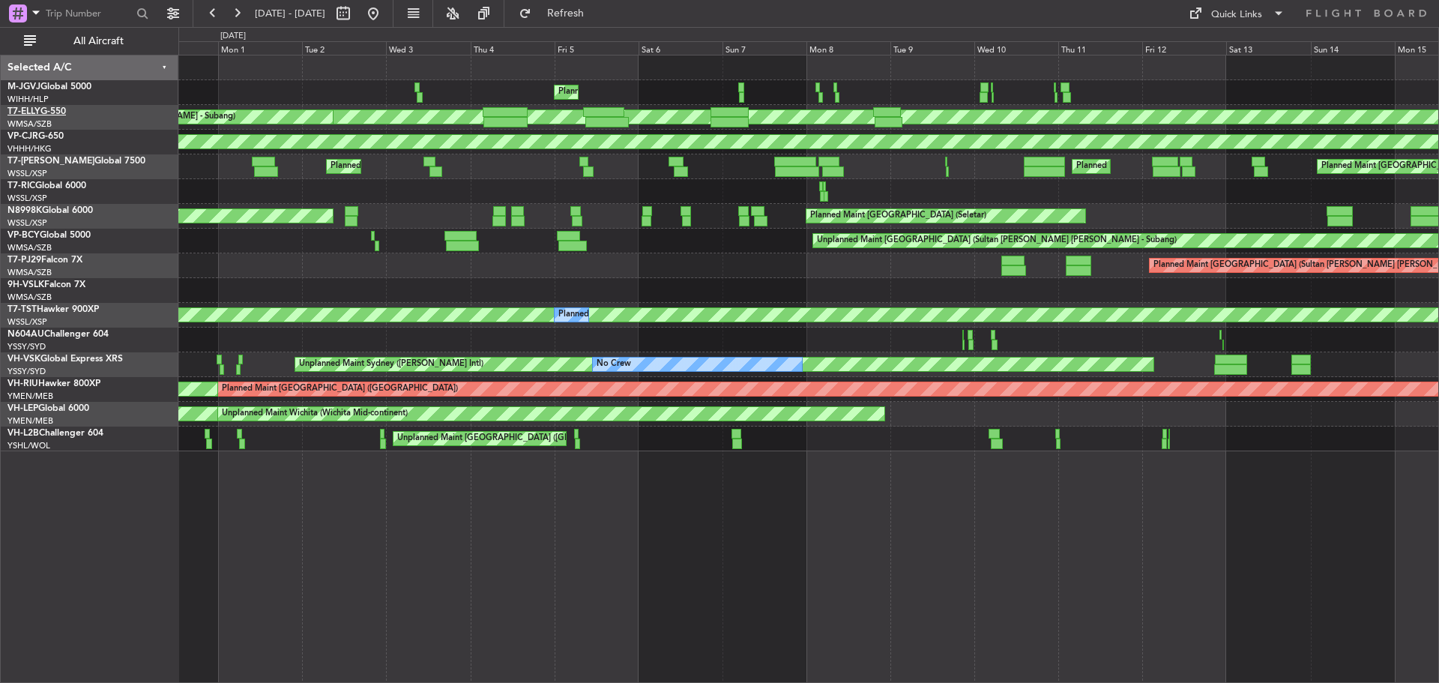
click at [57, 109] on link "T7-ELLY G-550" at bounding box center [36, 111] width 58 height 9
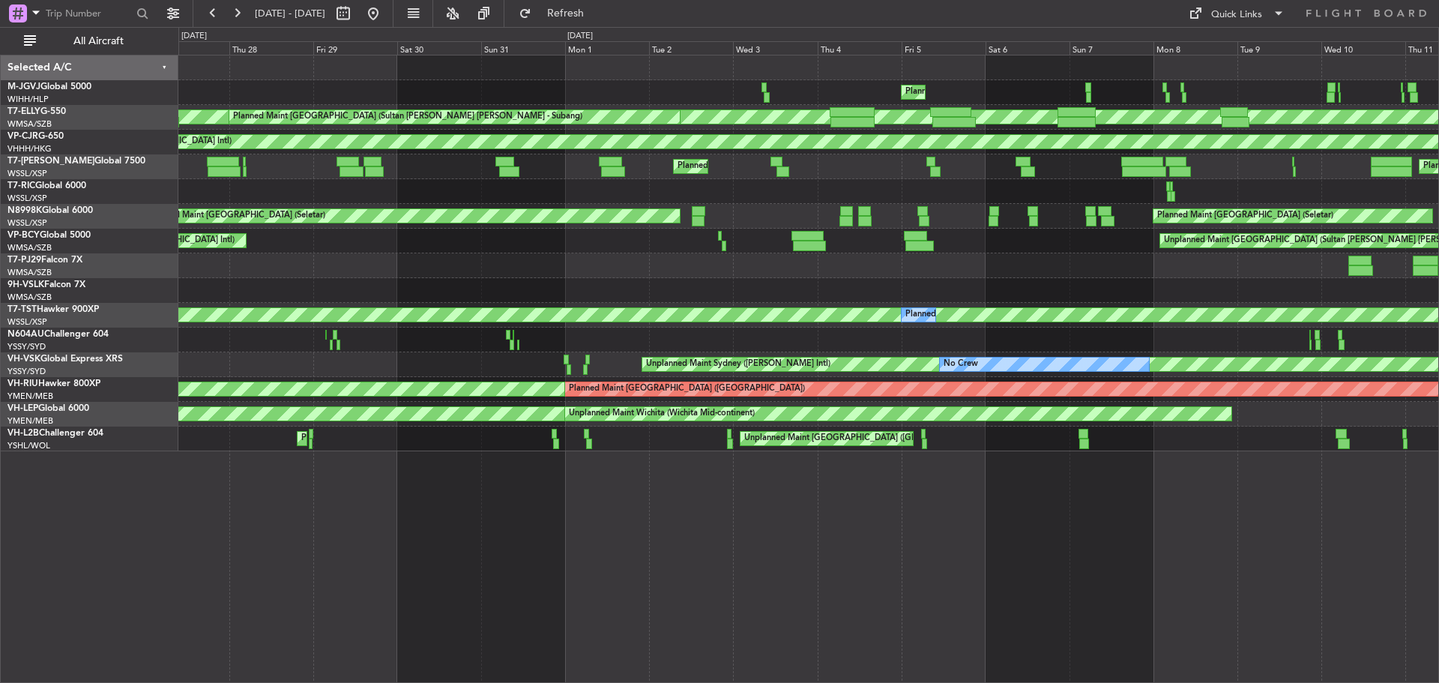
click at [1070, 269] on div "Planned Maint [GEOGRAPHIC_DATA] (Seletar) Planned Maint [GEOGRAPHIC_DATA] (Hali…" at bounding box center [808, 253] width 1260 height 396
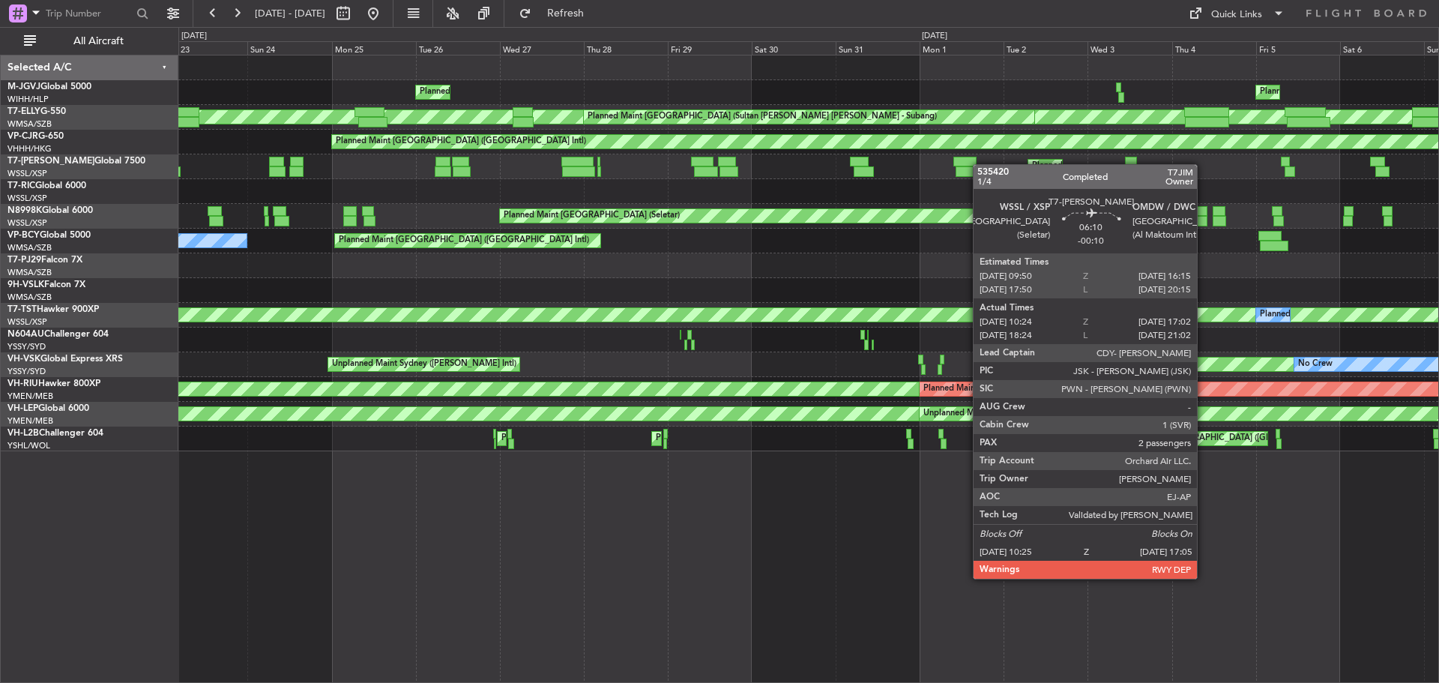
click at [972, 164] on div "Planned Maint Dubai (Al Maktoum Intl)" at bounding box center [808, 166] width 1260 height 25
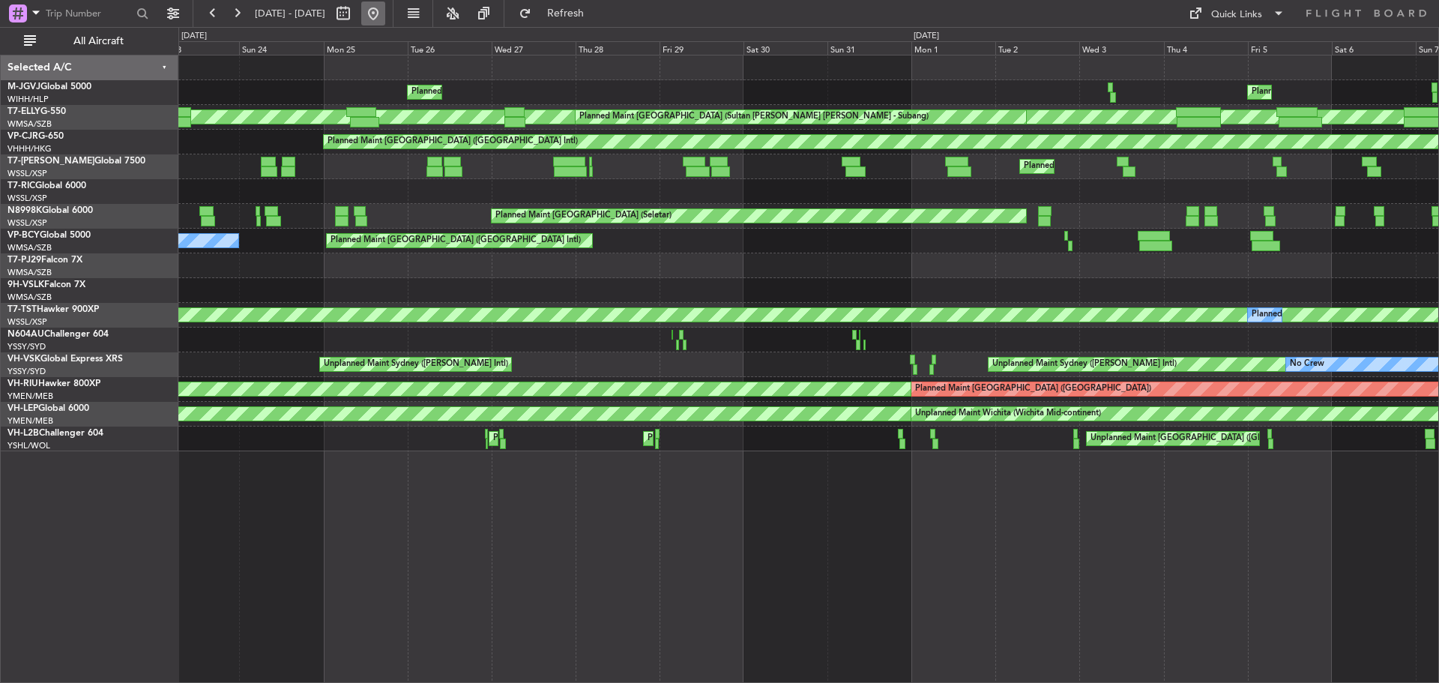
click at [385, 13] on button at bounding box center [373, 13] width 24 height 24
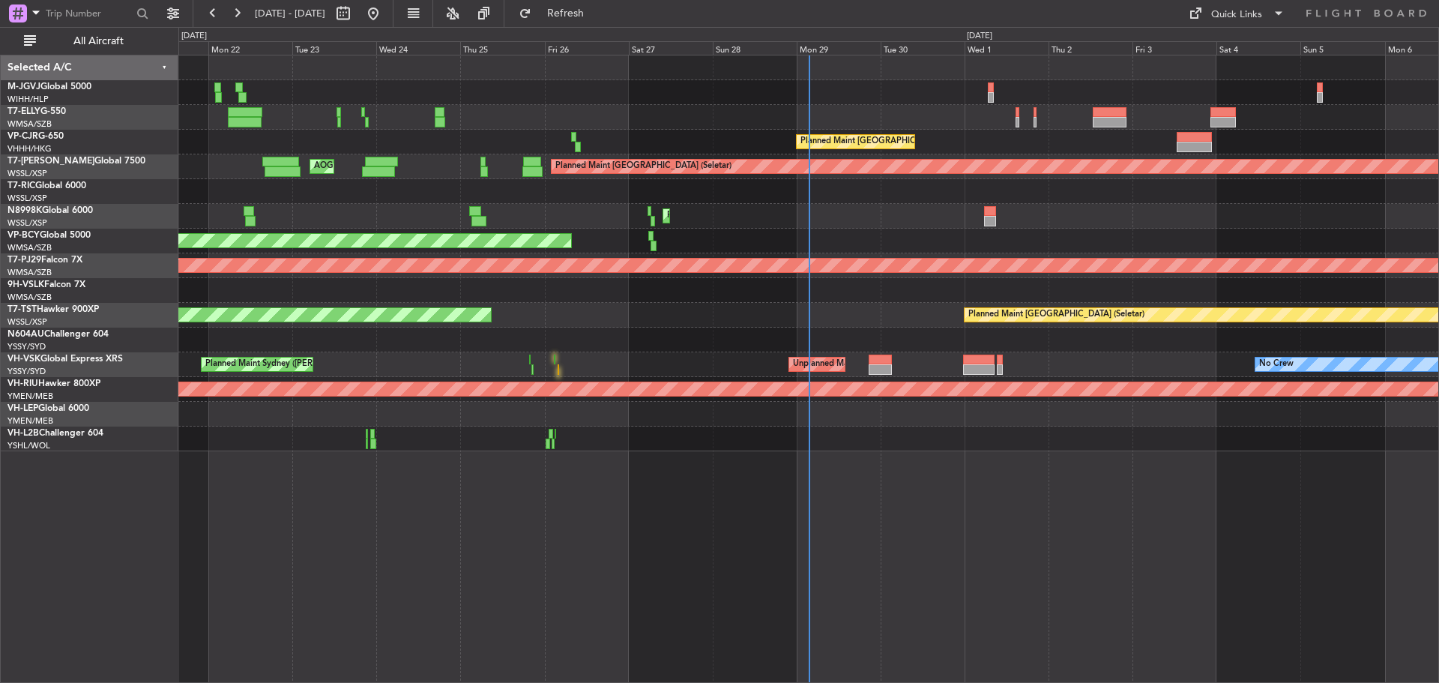
click at [726, 190] on div "Planned Maint [GEOGRAPHIC_DATA] (Seletar) [PERSON_NAME] Jakarta (Halim Intl) [P…" at bounding box center [808, 253] width 1260 height 396
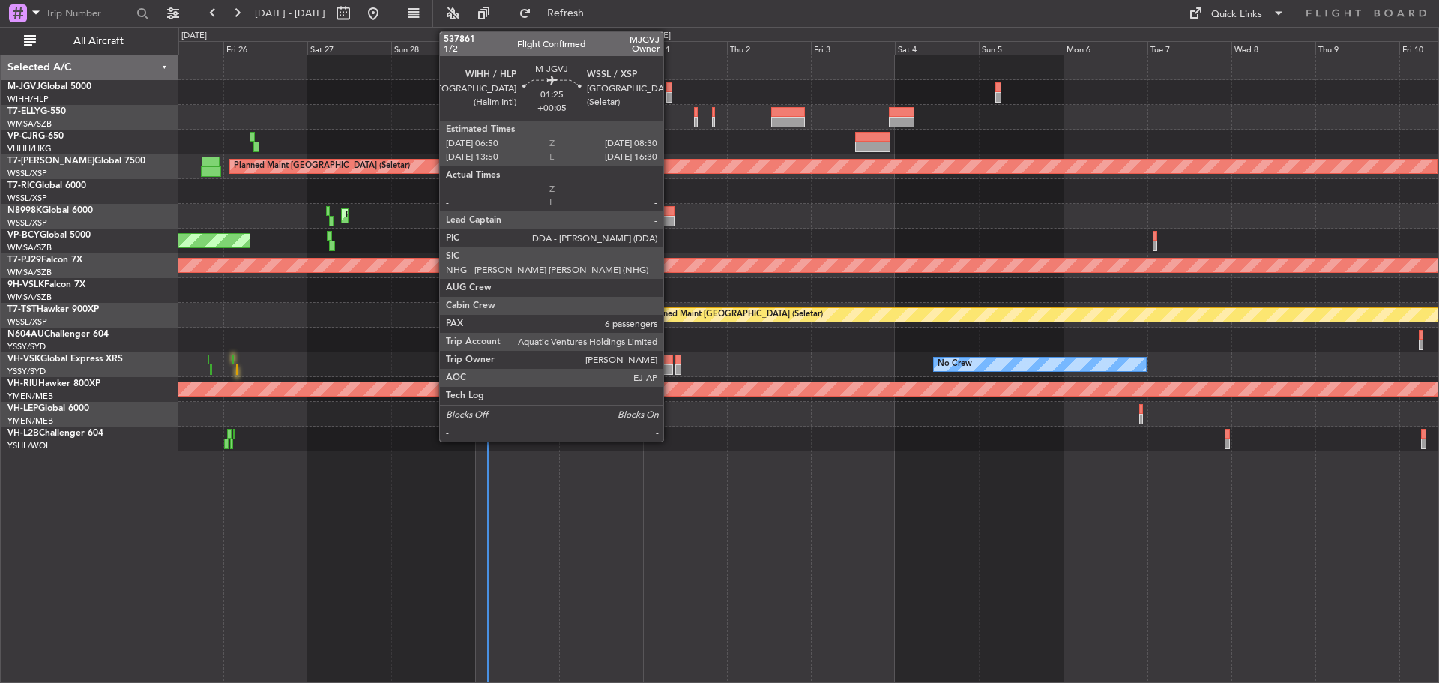
click at [670, 96] on div at bounding box center [669, 97] width 6 height 10
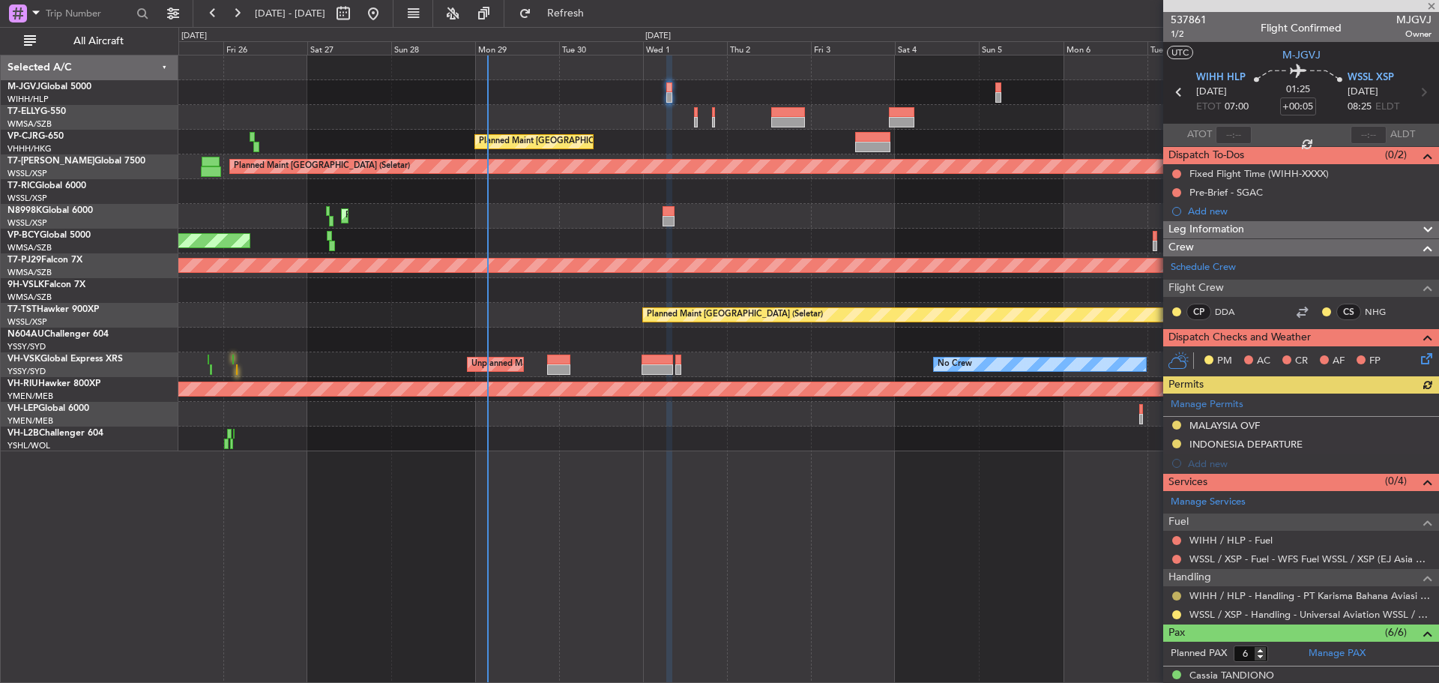
click at [1177, 594] on button at bounding box center [1177, 595] width 9 height 9
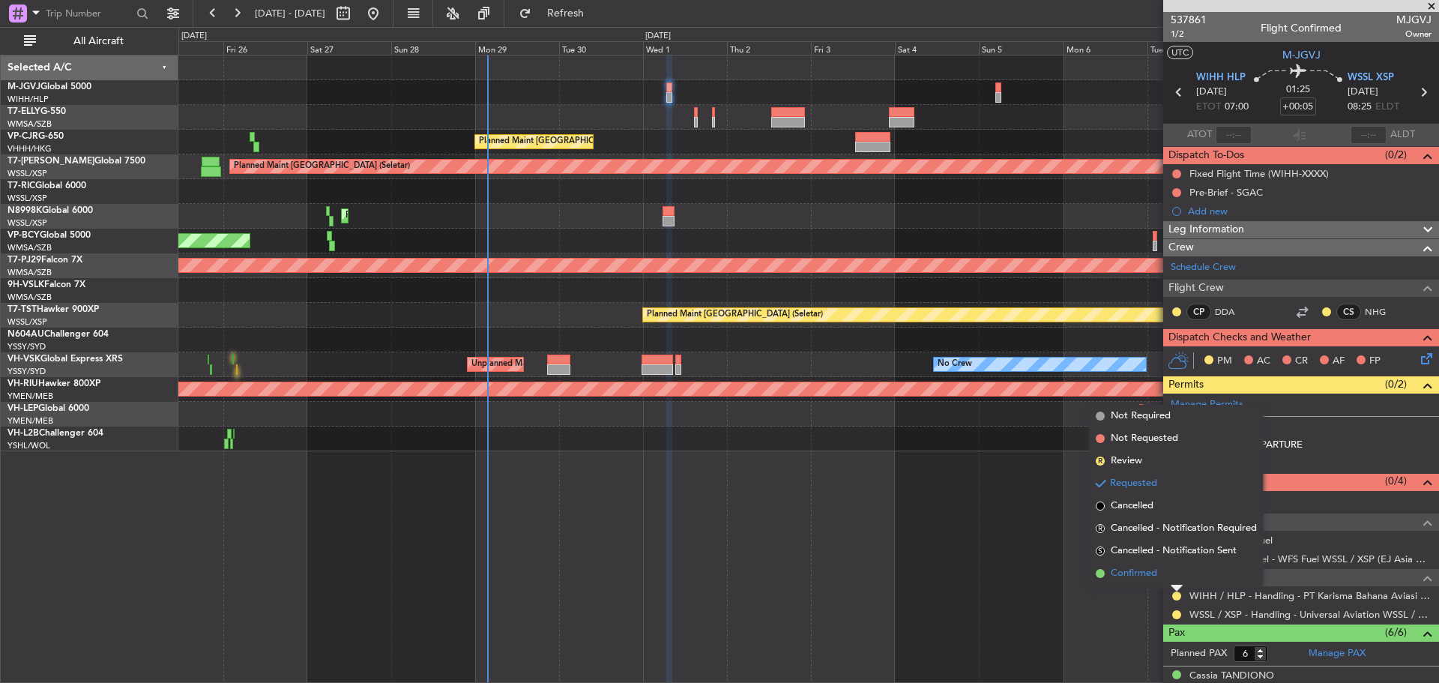
click at [1169, 574] on li "Confirmed" at bounding box center [1176, 573] width 173 height 22
